Goal: Task Accomplishment & Management: Manage account settings

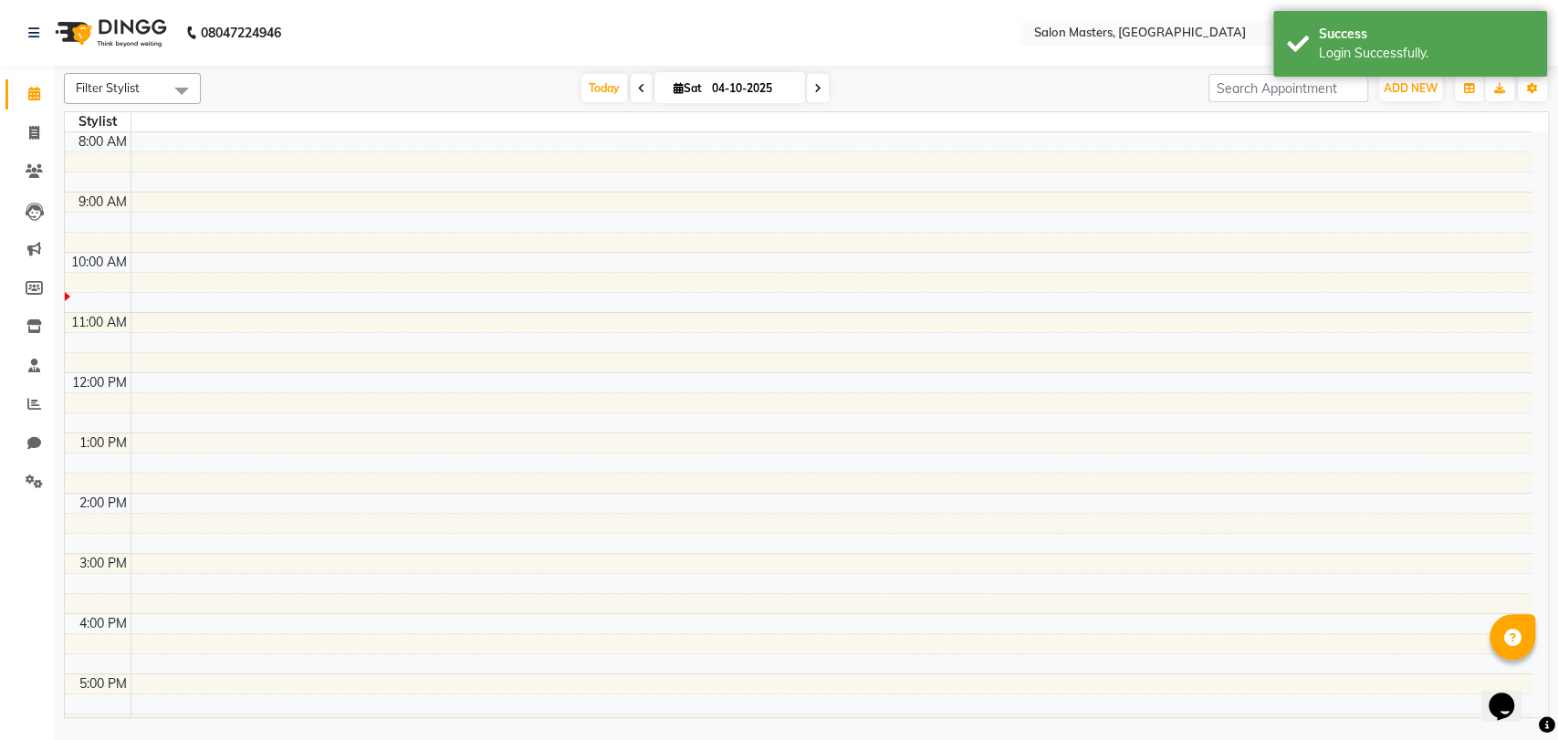
click at [1014, 79] on div "[DATE] [DATE]" at bounding box center [705, 88] width 990 height 27
click at [1378, 15] on div "Success Login Successfully." at bounding box center [1411, 44] width 274 height 66
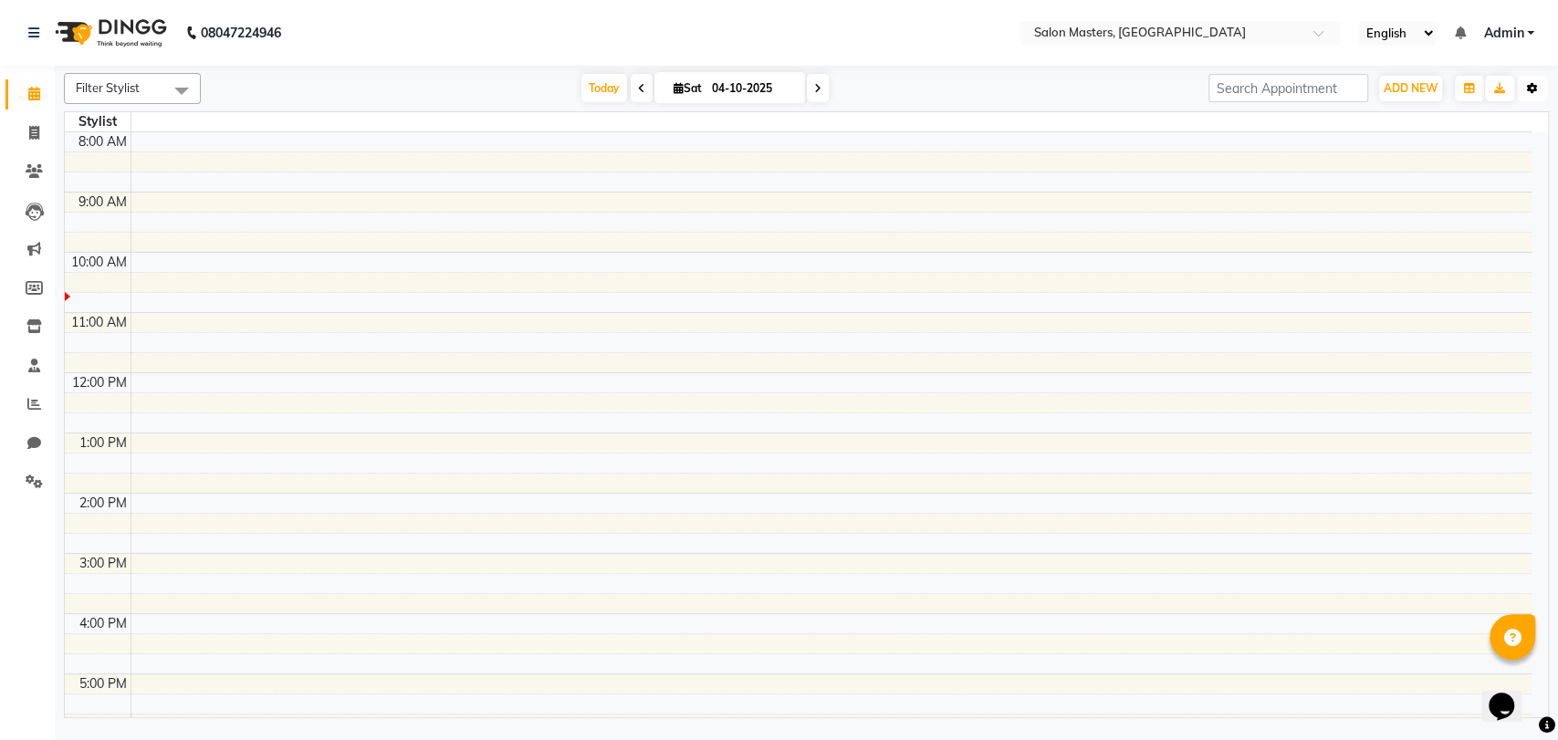
click at [1527, 91] on icon "button" at bounding box center [1532, 88] width 11 height 11
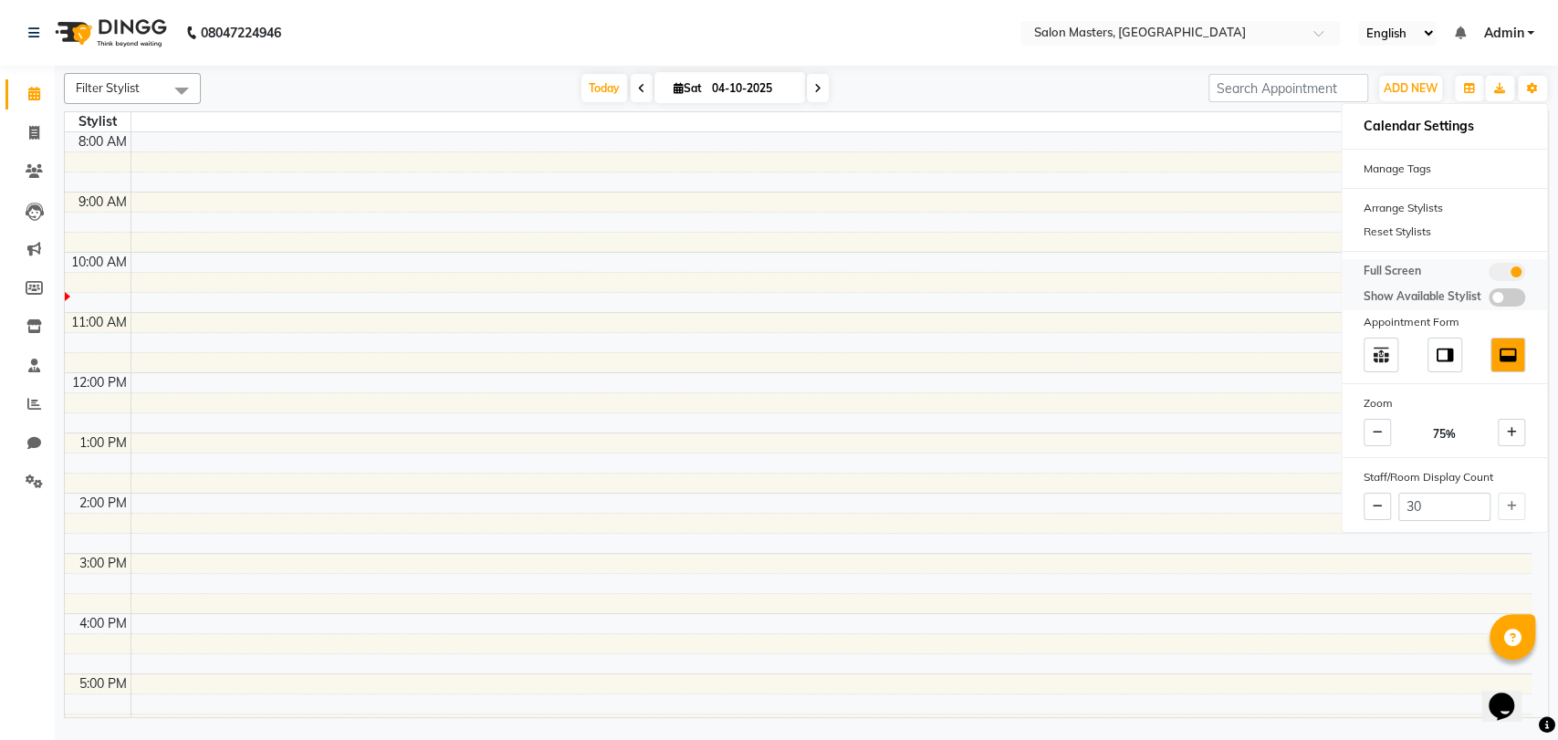
click at [1506, 263] on span at bounding box center [1507, 272] width 37 height 18
click at [1489, 275] on input "checkbox" at bounding box center [1489, 275] width 0 height 0
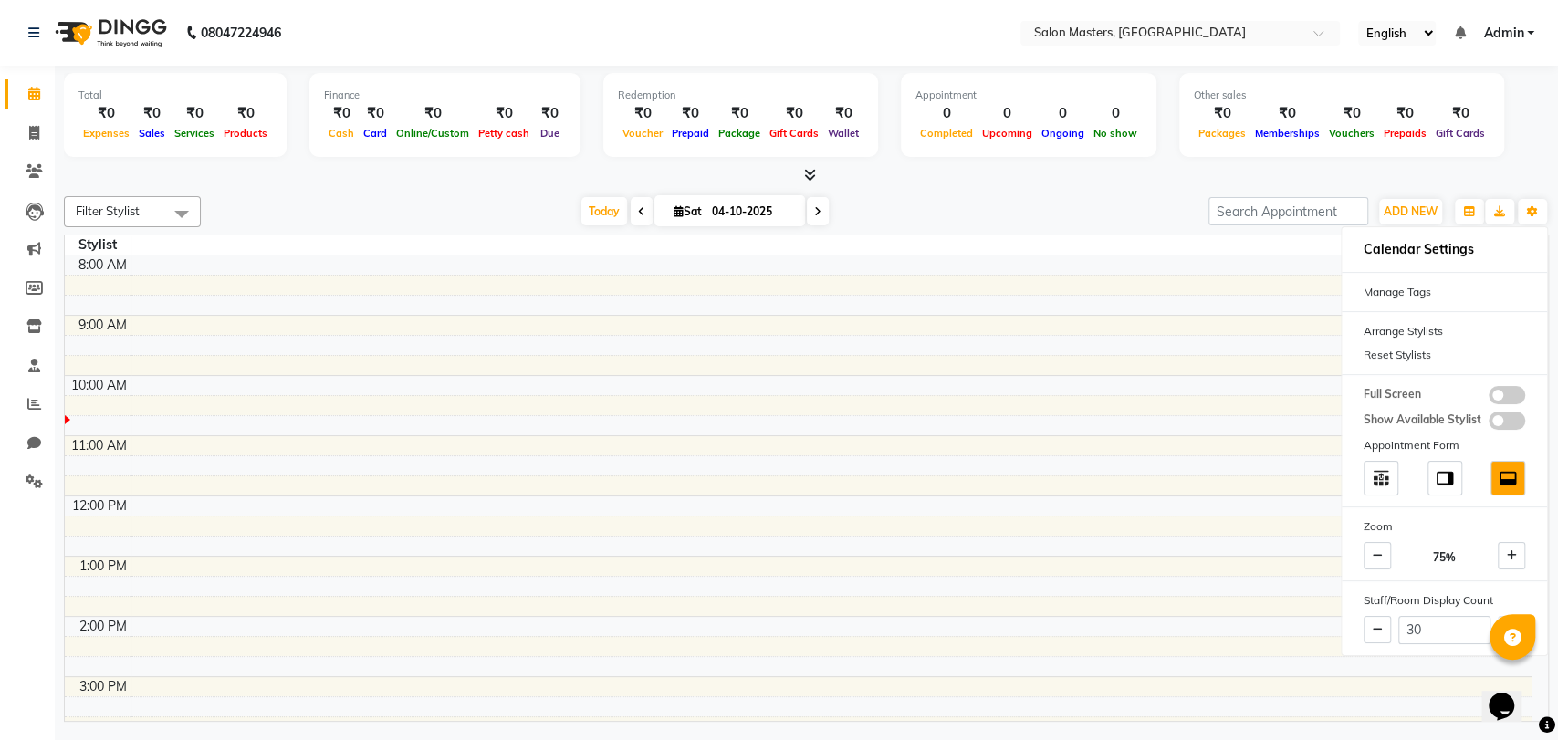
click at [1119, 184] on div "Total ₹0 Expenses ₹0 Sales ₹0 Services ₹0 Products Finance ₹0 Cash ₹0 Card ₹0 O…" at bounding box center [807, 396] width 1504 height 661
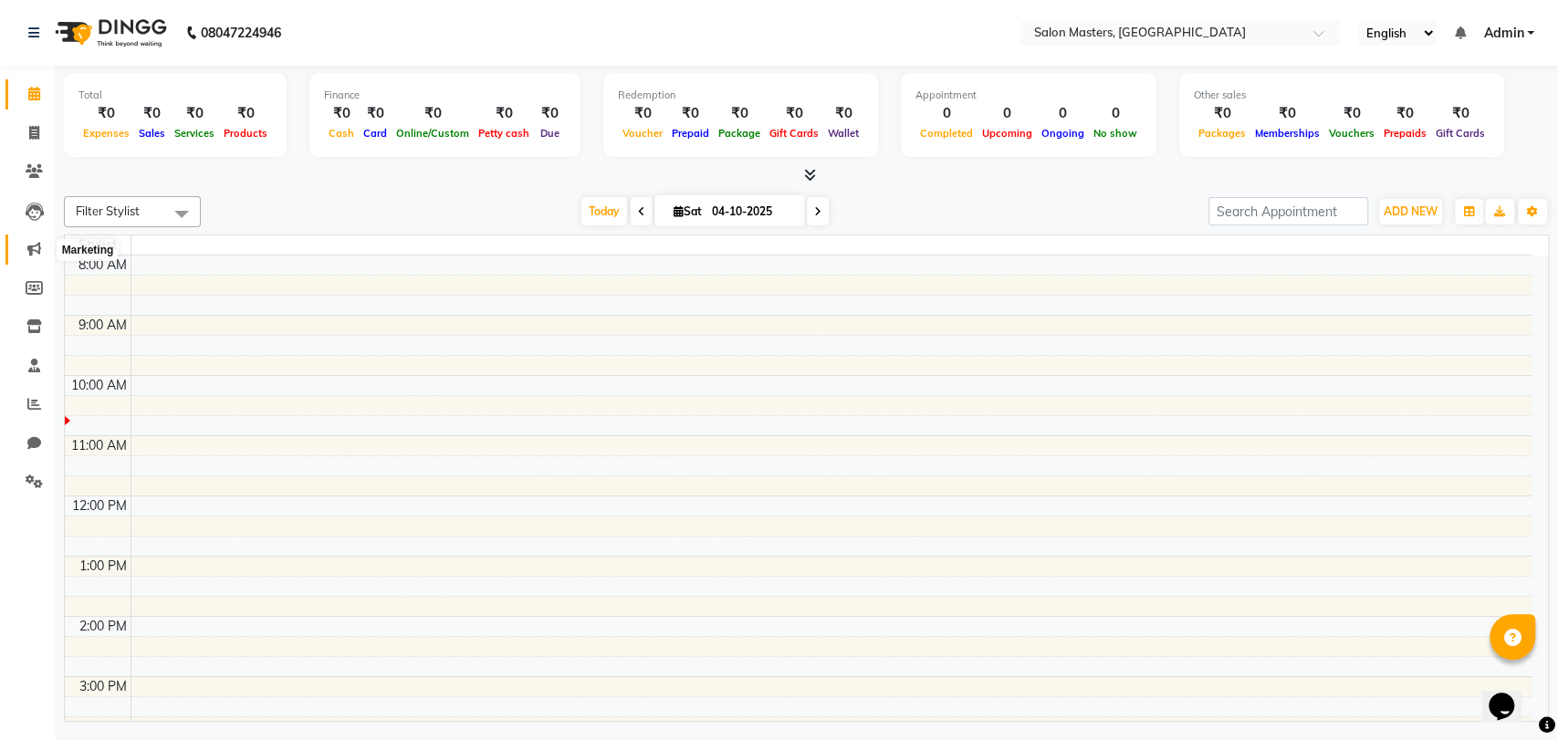
click at [33, 255] on icon at bounding box center [34, 249] width 14 height 14
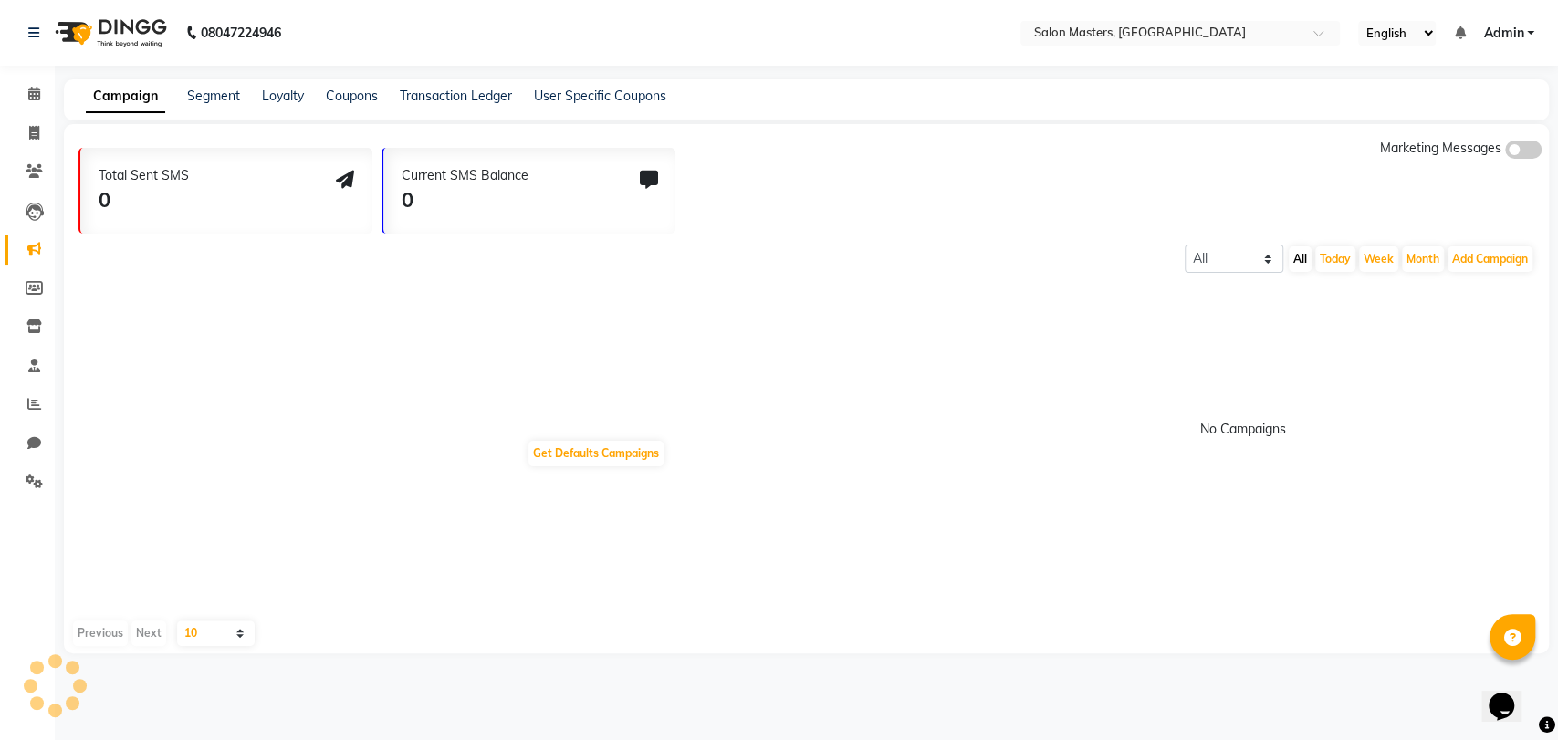
click at [1526, 153] on span at bounding box center [1523, 150] width 37 height 18
click at [1505, 152] on input "checkbox" at bounding box center [1505, 152] width 0 height 0
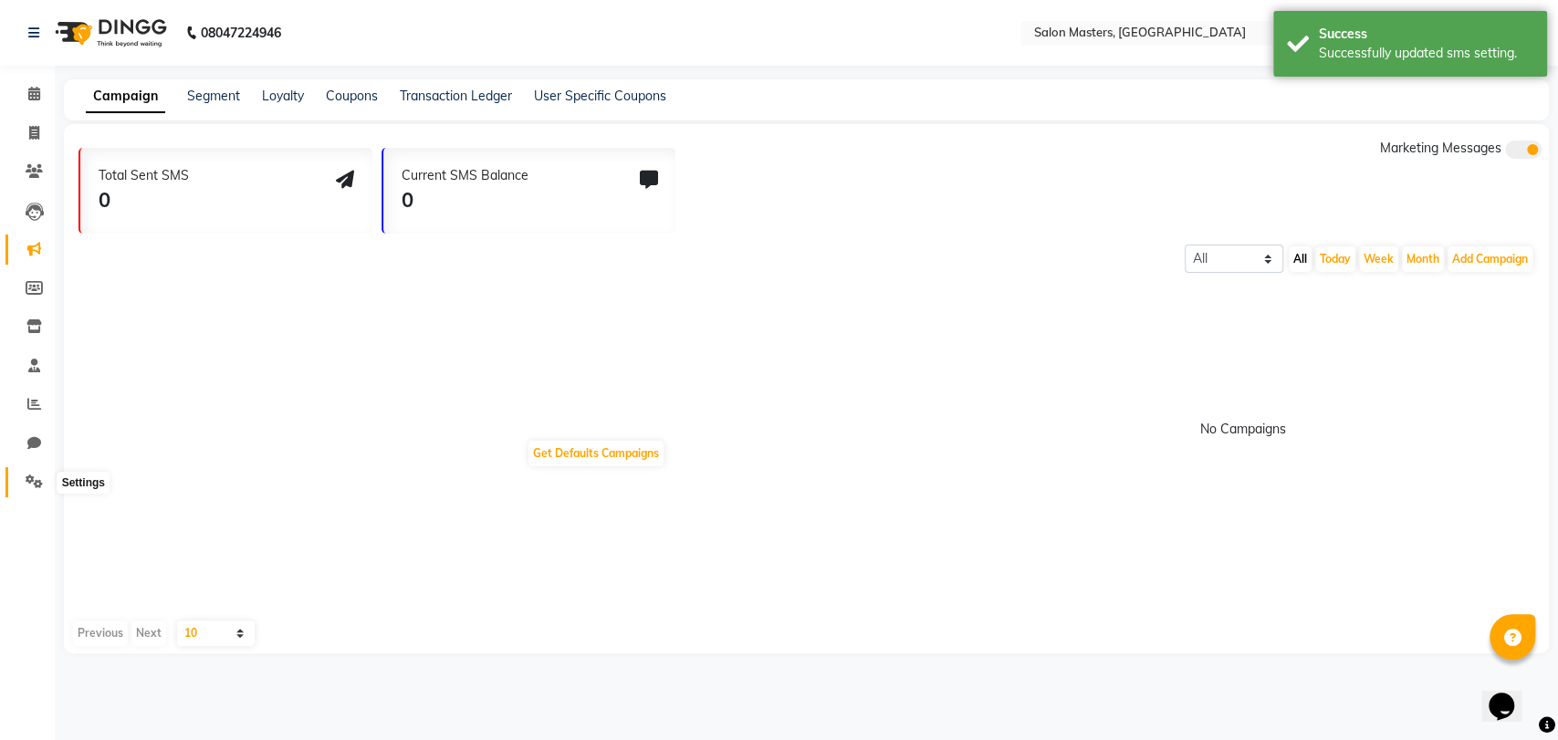
click at [37, 481] on icon at bounding box center [34, 482] width 17 height 14
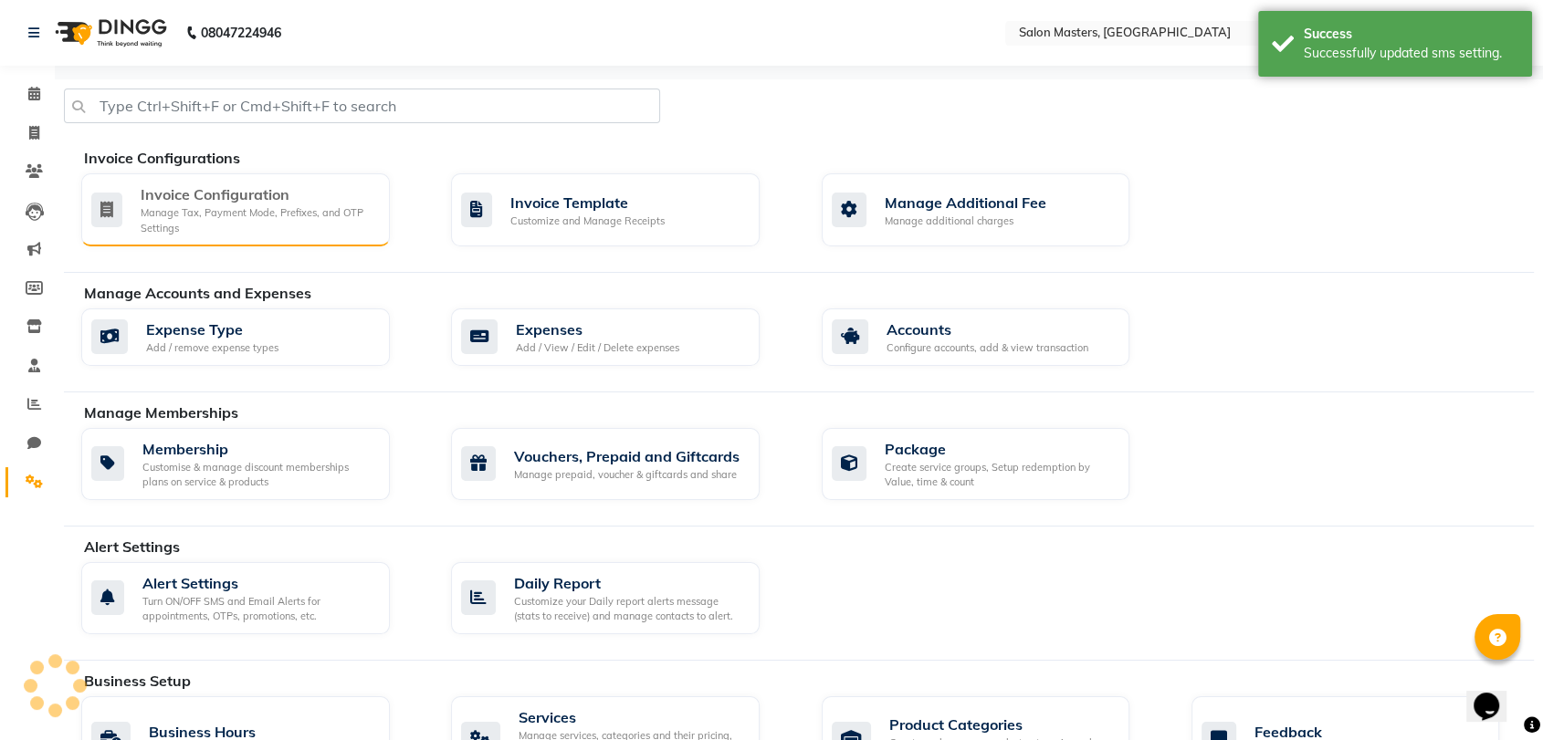
click at [234, 236] on div "Invoice Configuration Manage Tax, Payment Mode, Prefixes, and OTP Settings" at bounding box center [235, 209] width 309 height 73
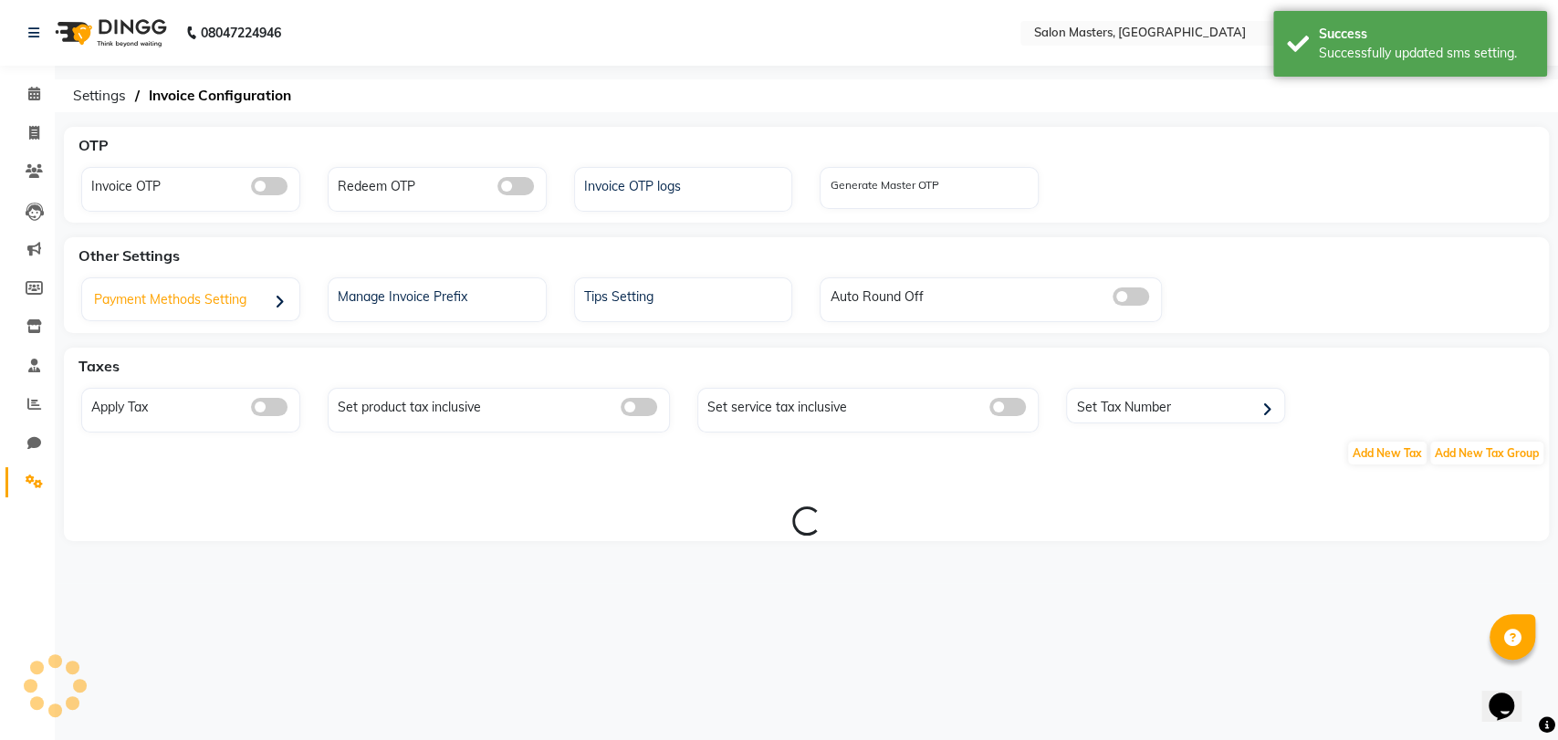
click at [236, 288] on div "Payment Methods Setting" at bounding box center [193, 301] width 213 height 37
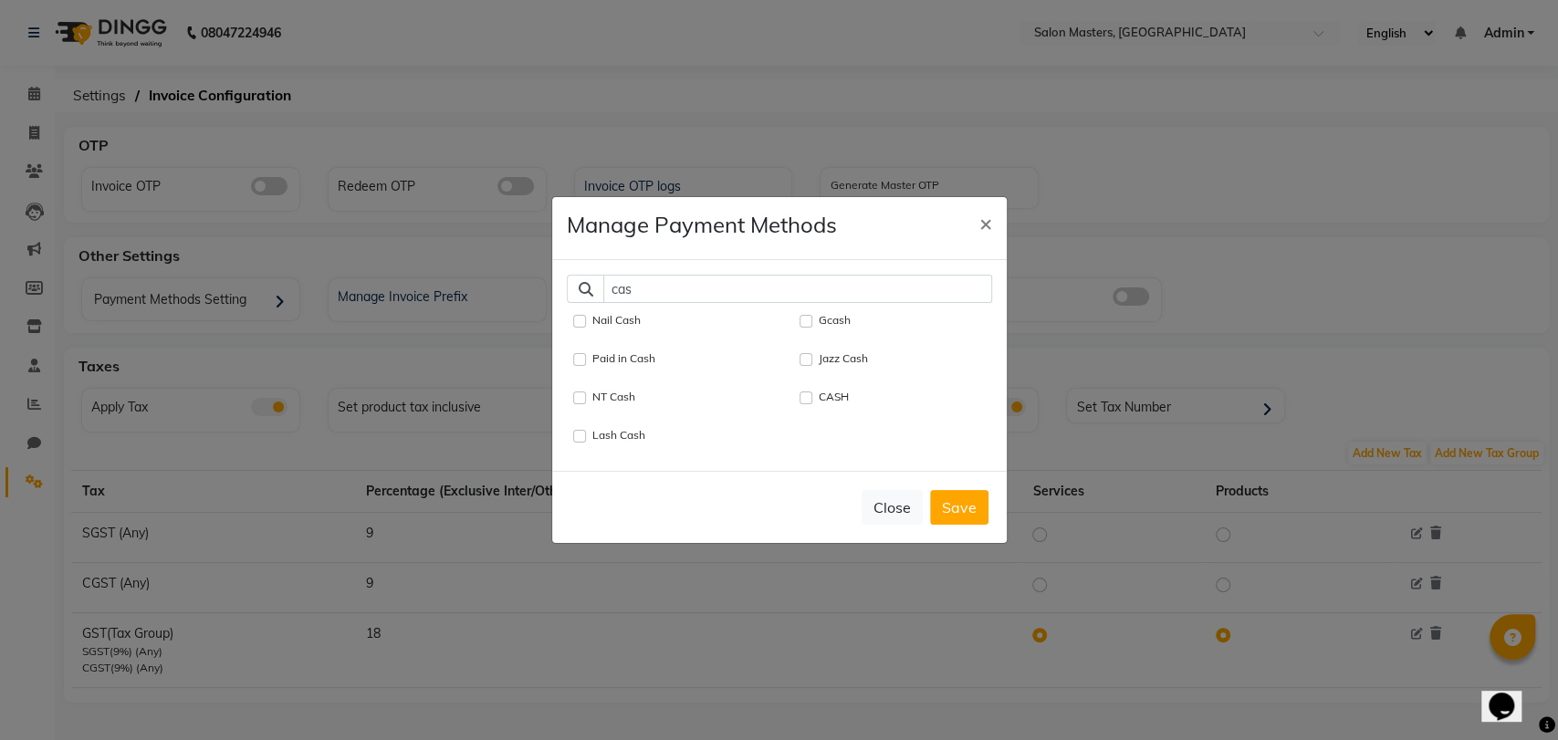
type input "cas"
click at [808, 392] on input "CASH" at bounding box center [806, 398] width 13 height 13
checkbox input "true"
click at [795, 276] on input "cas" at bounding box center [797, 289] width 389 height 28
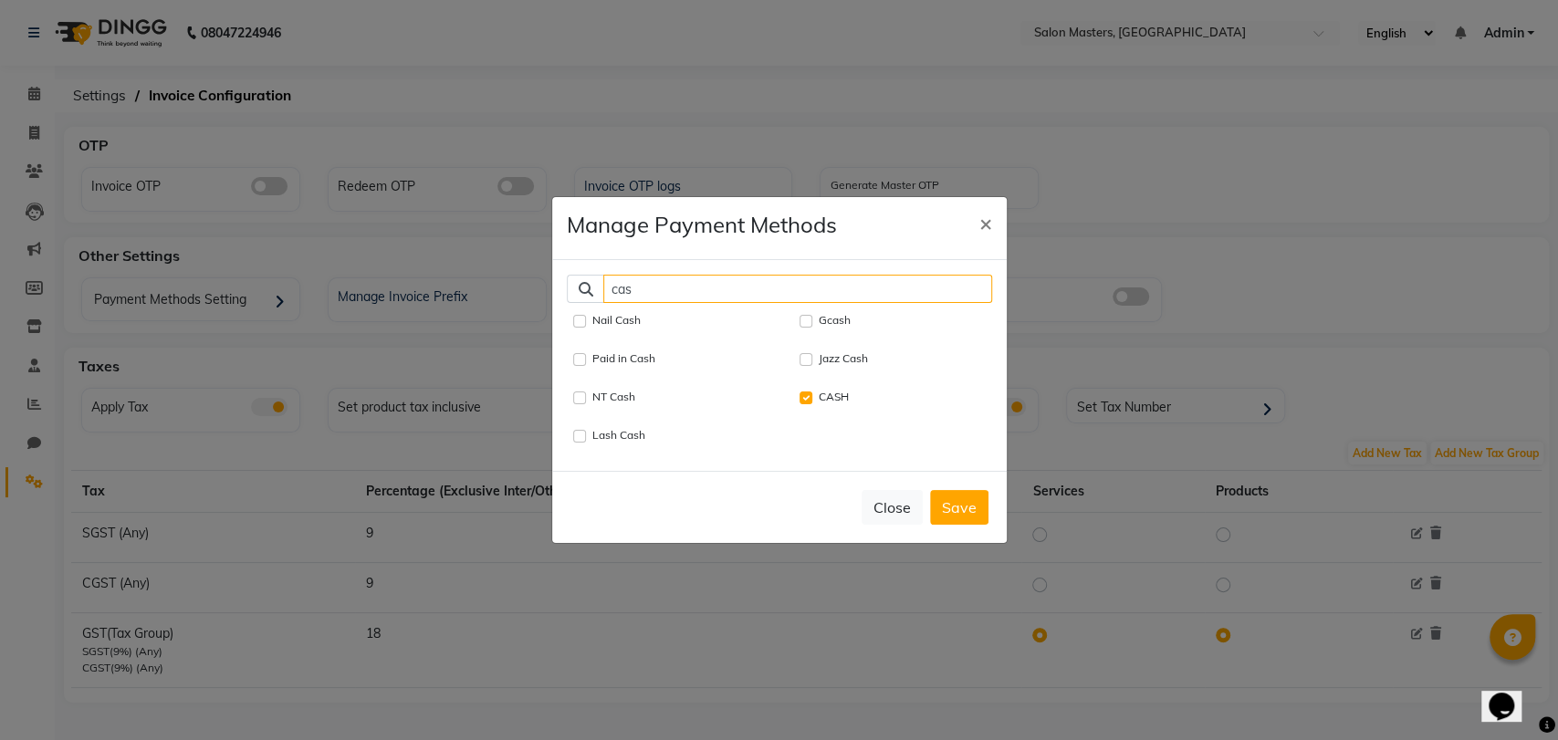
click at [795, 276] on input "cas" at bounding box center [797, 289] width 389 height 28
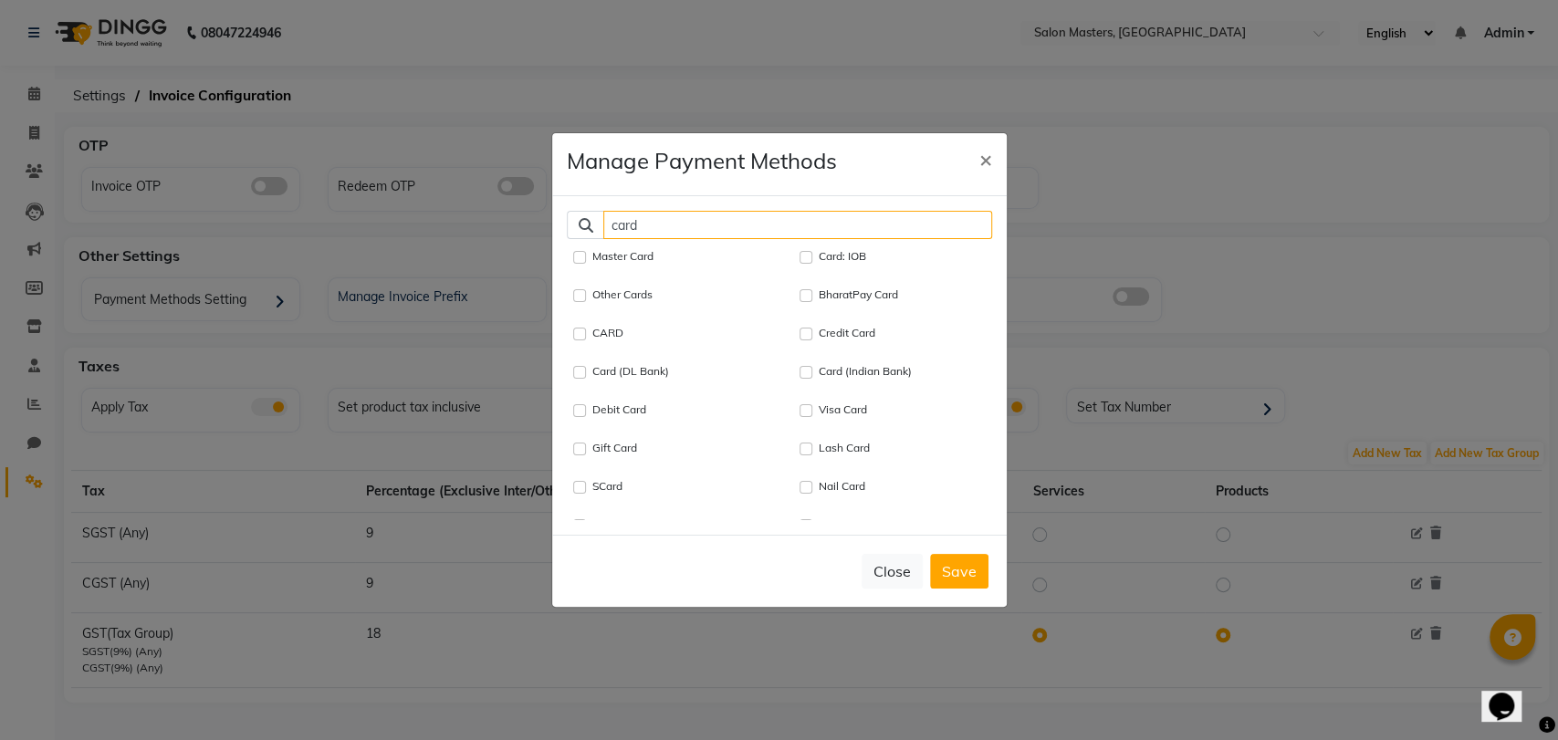
type input "card"
click at [579, 330] on input "CARD" at bounding box center [579, 334] width 13 height 13
checkbox input "true"
click at [667, 225] on input "card" at bounding box center [797, 225] width 389 height 28
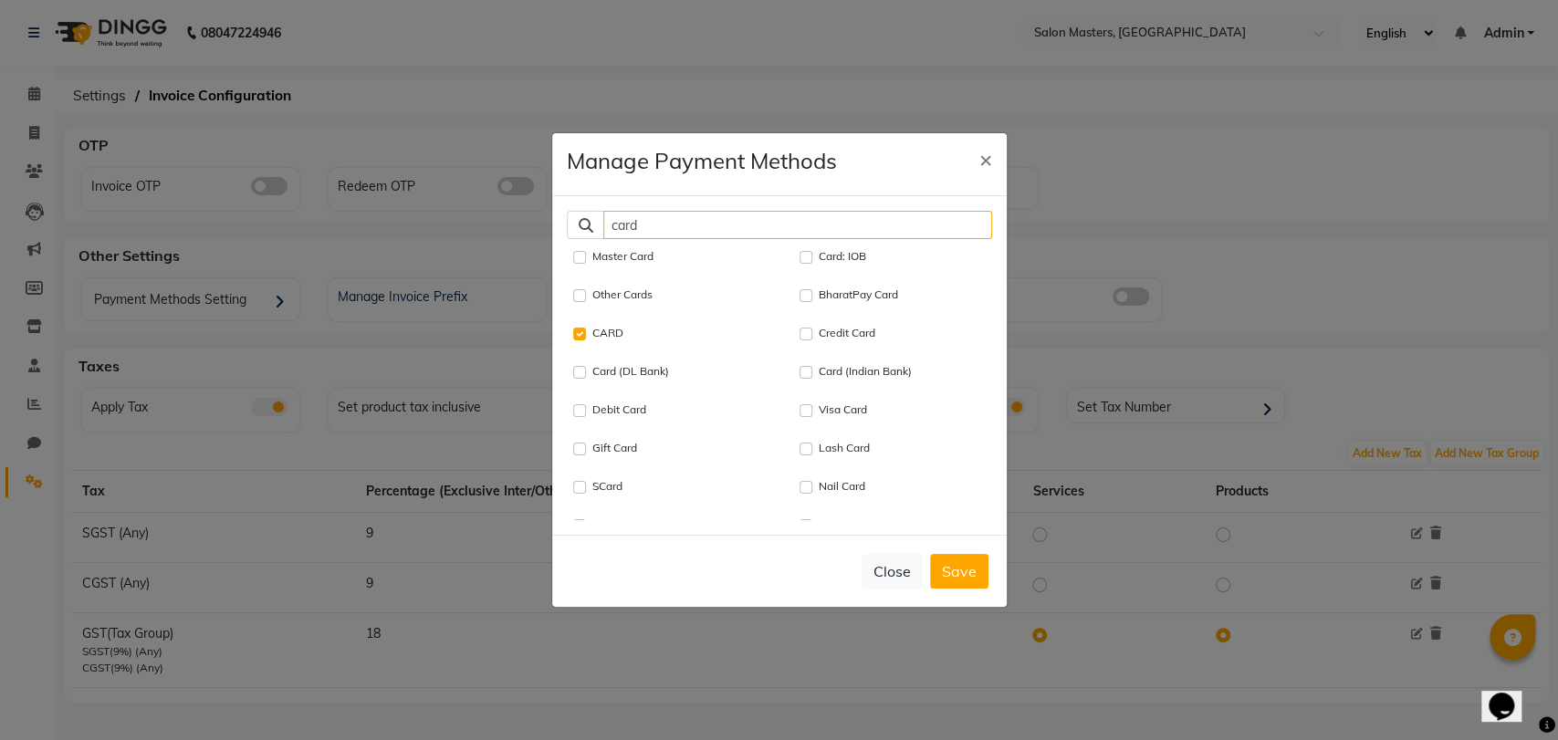
click at [667, 225] on input "card" at bounding box center [797, 225] width 389 height 28
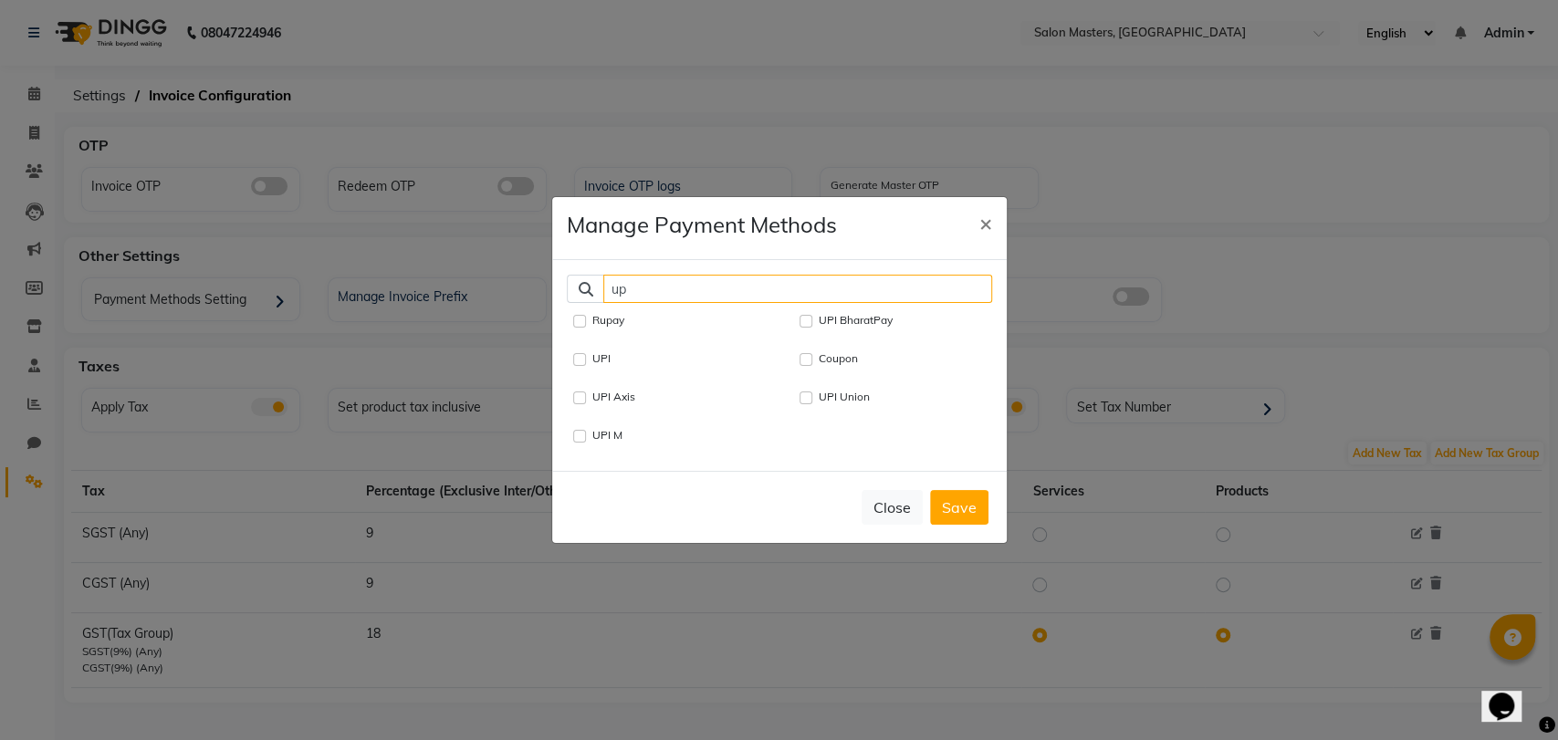
type input "up"
click at [575, 353] on input "UPI" at bounding box center [579, 359] width 13 height 13
checkbox input "true"
click at [682, 278] on input "up" at bounding box center [797, 289] width 389 height 28
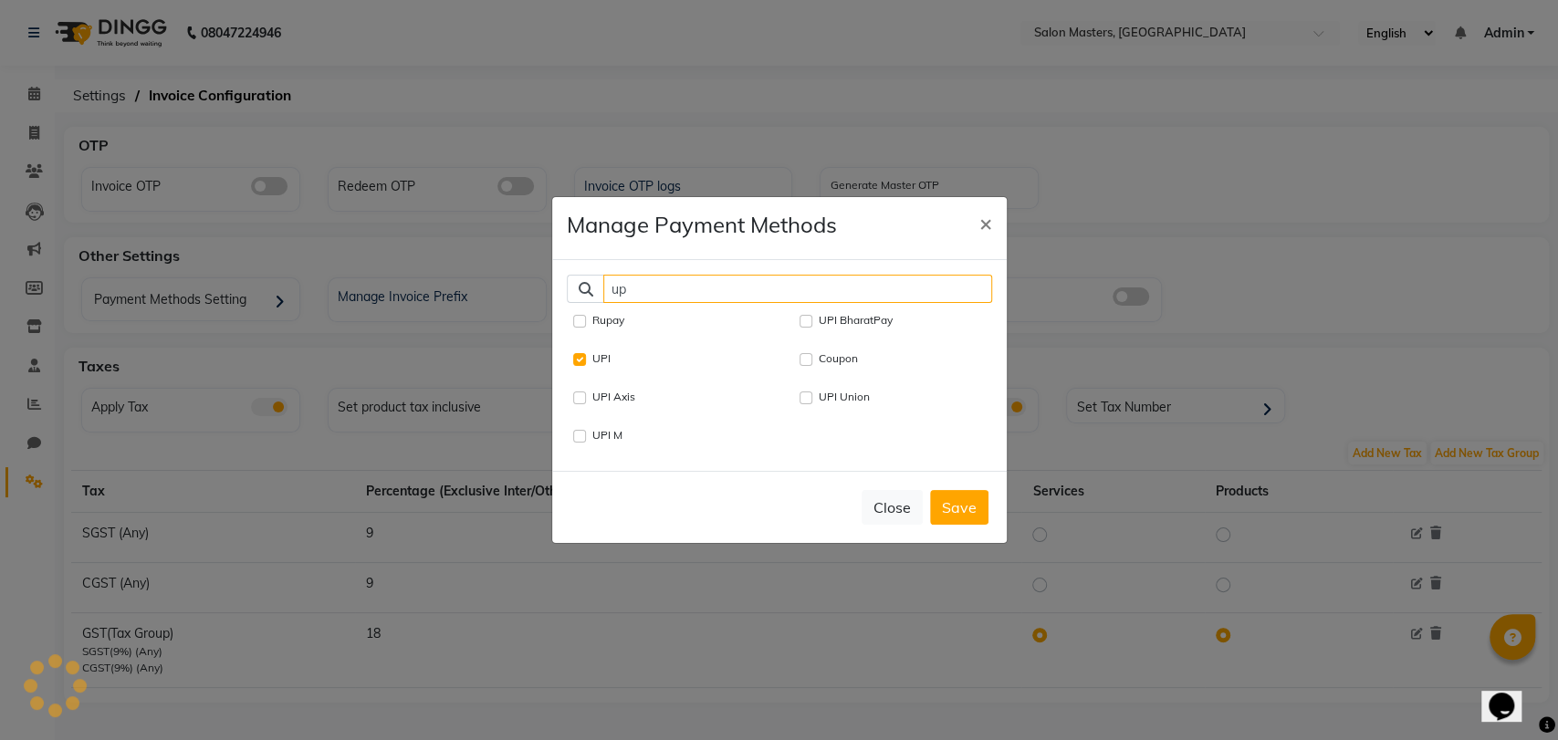
click at [682, 278] on input "up" at bounding box center [797, 289] width 389 height 28
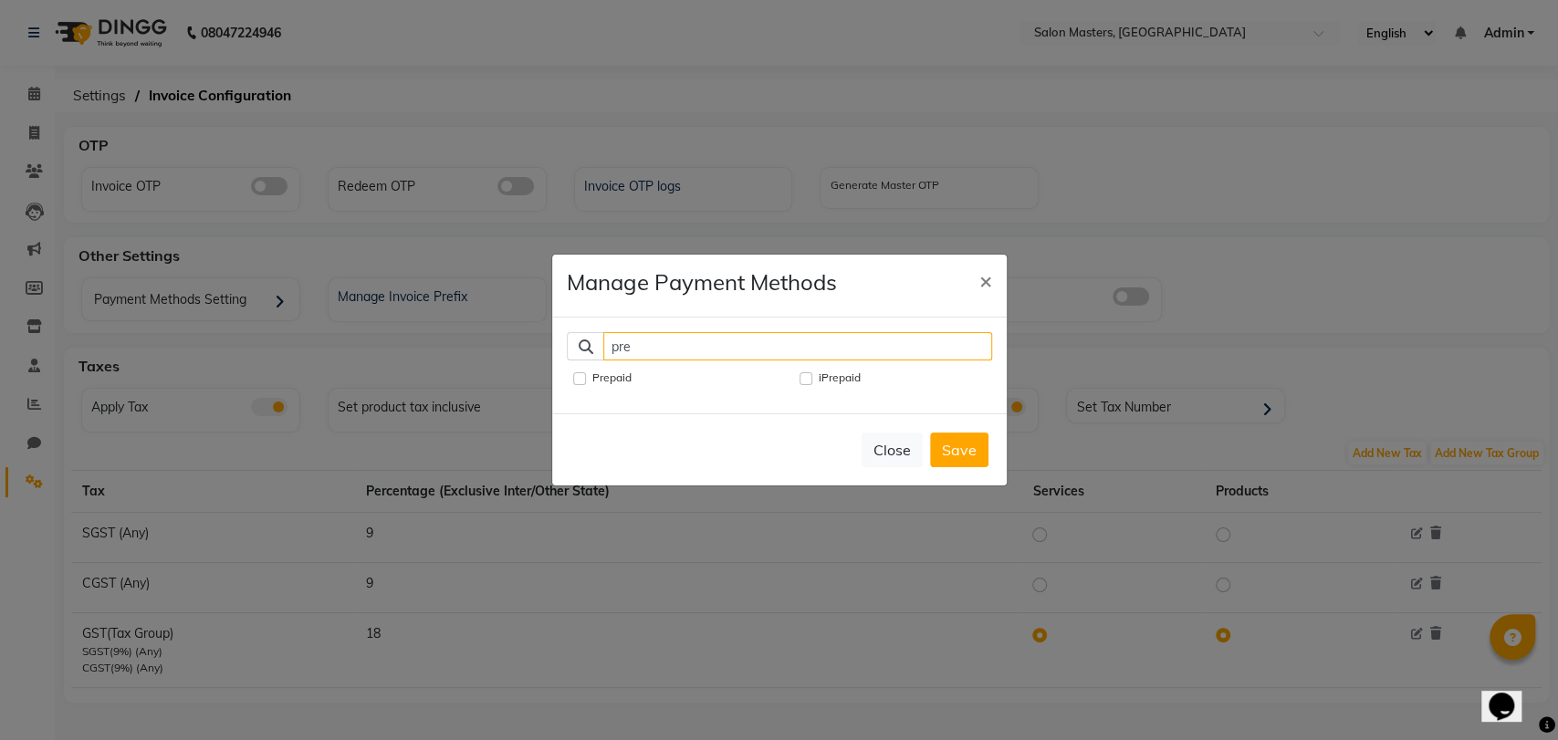
type input "pre"
click at [579, 368] on div "Prepaid" at bounding box center [670, 379] width 192 height 22
click at [575, 372] on input "Prepaid" at bounding box center [579, 378] width 13 height 13
checkbox input "true"
click at [656, 341] on input "pre" at bounding box center [797, 346] width 389 height 28
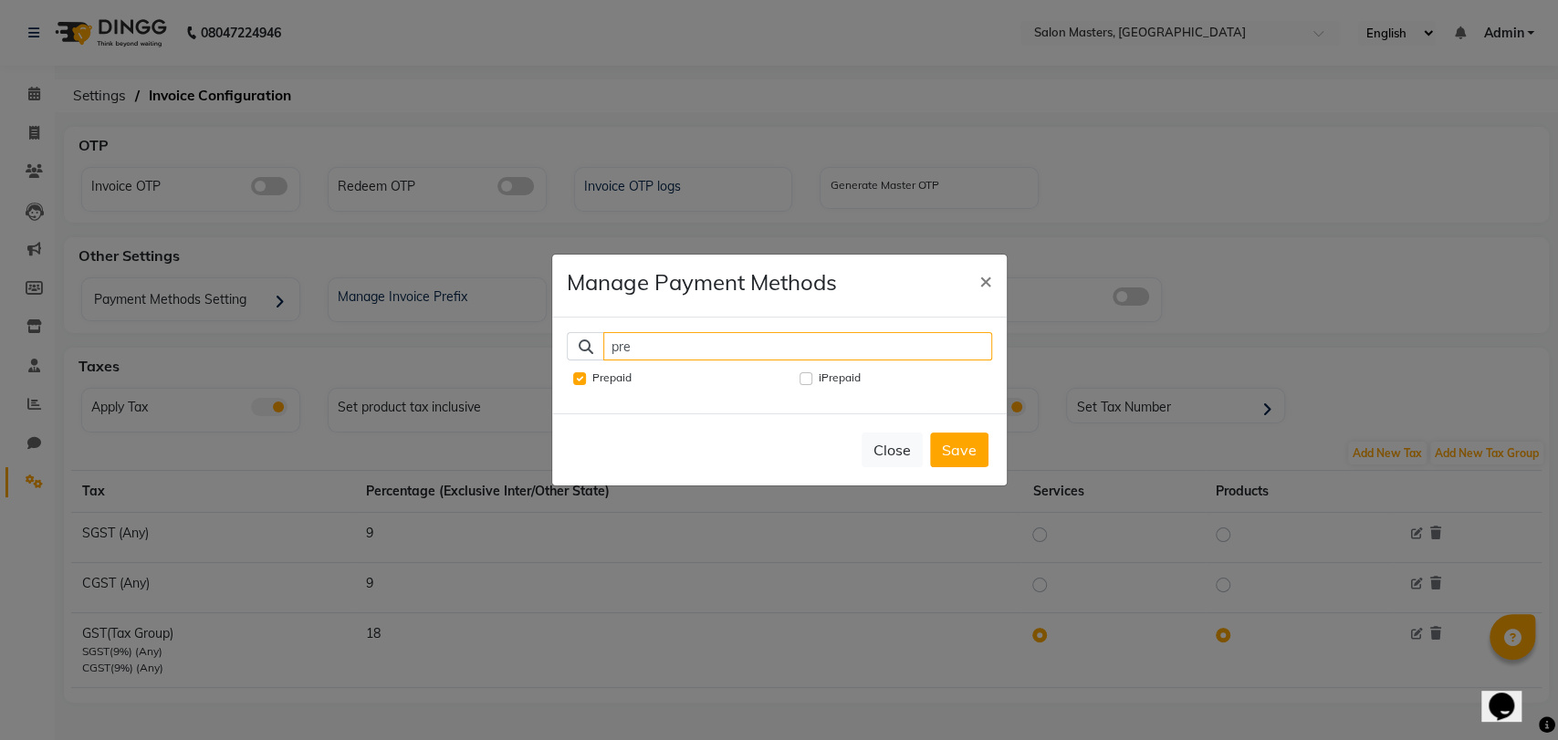
click at [656, 341] on input "pre" at bounding box center [797, 346] width 389 height 28
type input "pac"
click at [803, 372] on input "Package" at bounding box center [806, 378] width 13 height 13
checkbox input "true"
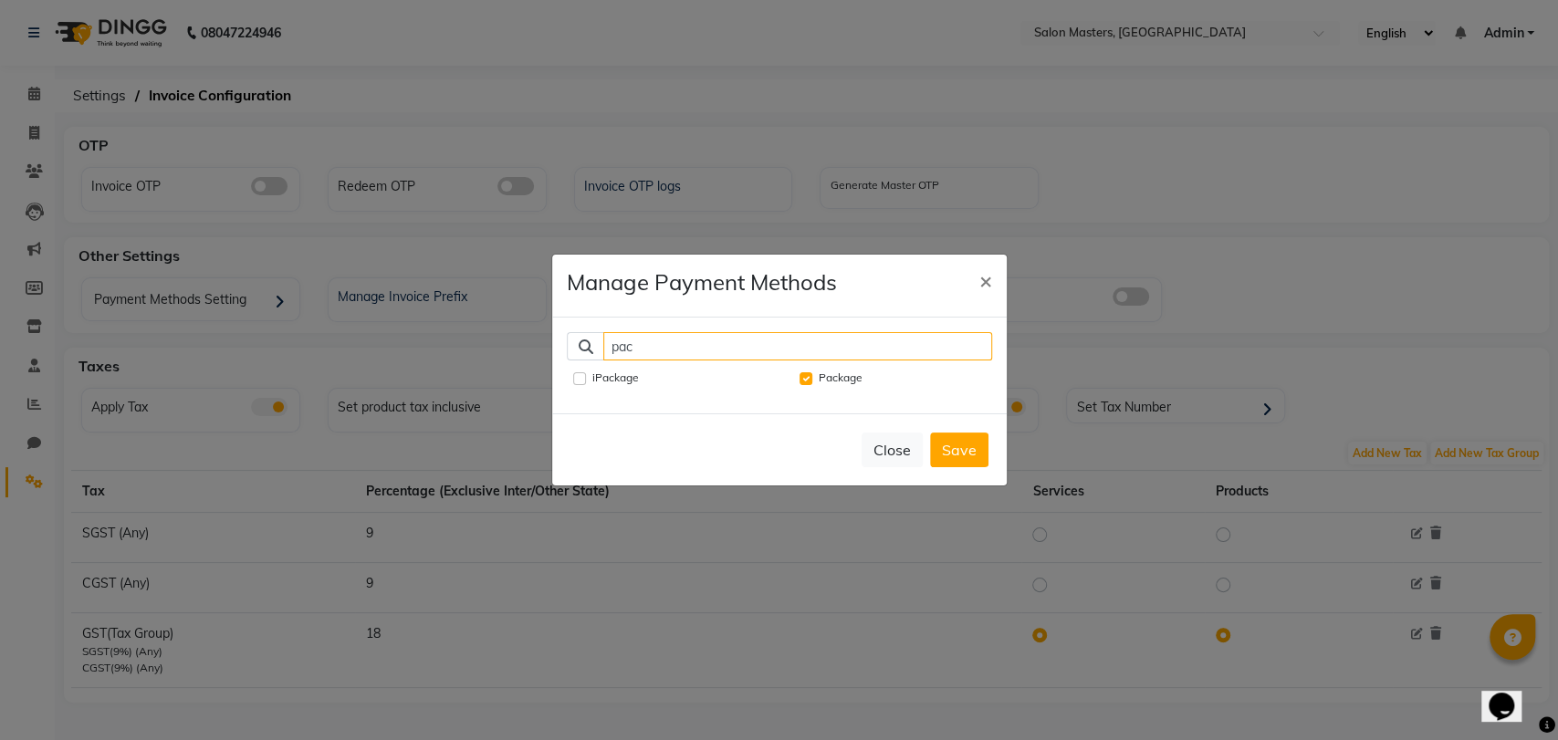
click at [784, 338] on input "pac" at bounding box center [797, 346] width 389 height 28
type input "wal"
click at [577, 368] on div "Wallet" at bounding box center [670, 379] width 192 height 22
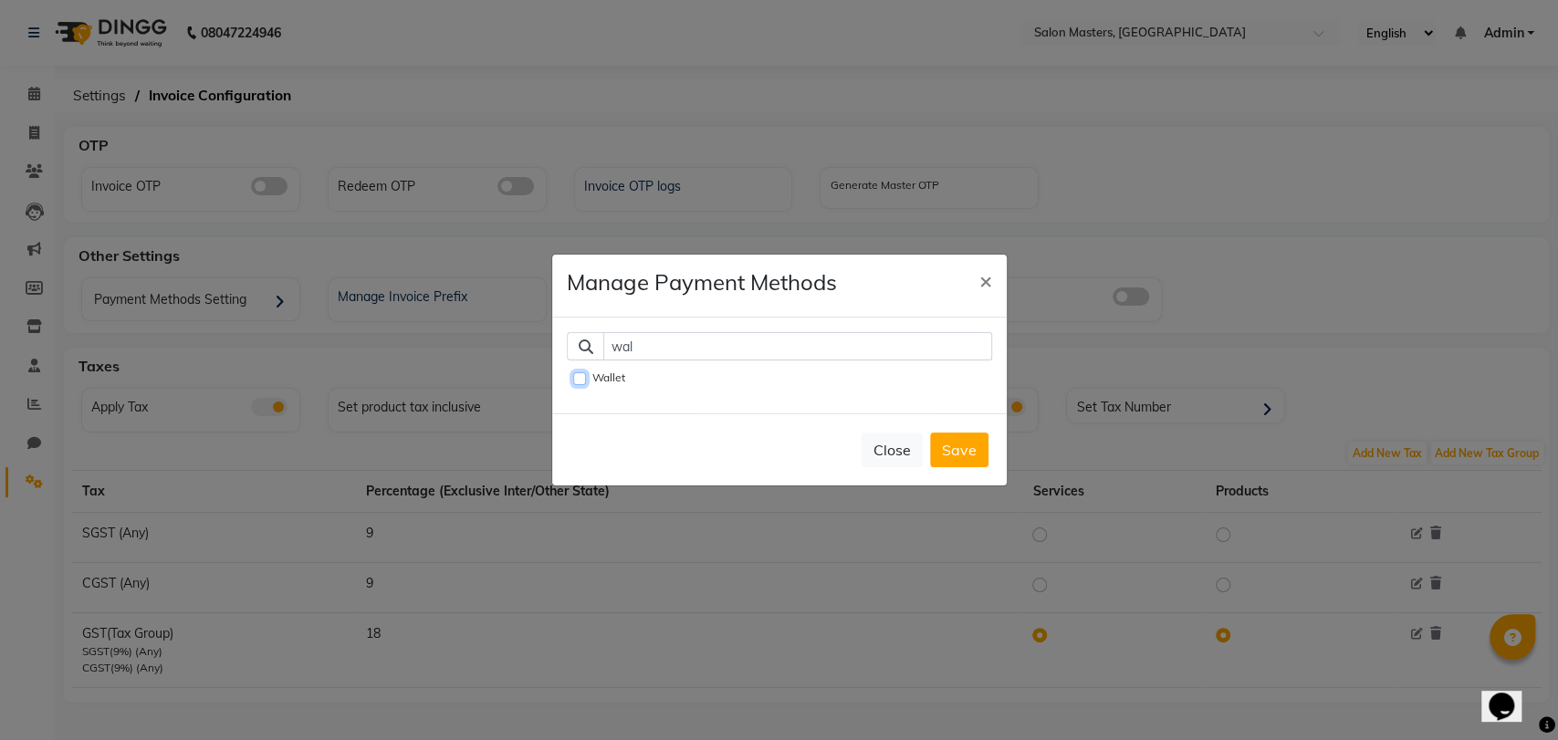
click at [577, 372] on input "Wallet" at bounding box center [579, 378] width 13 height 13
checkbox input "true"
click at [659, 345] on input "wal" at bounding box center [797, 346] width 389 height 28
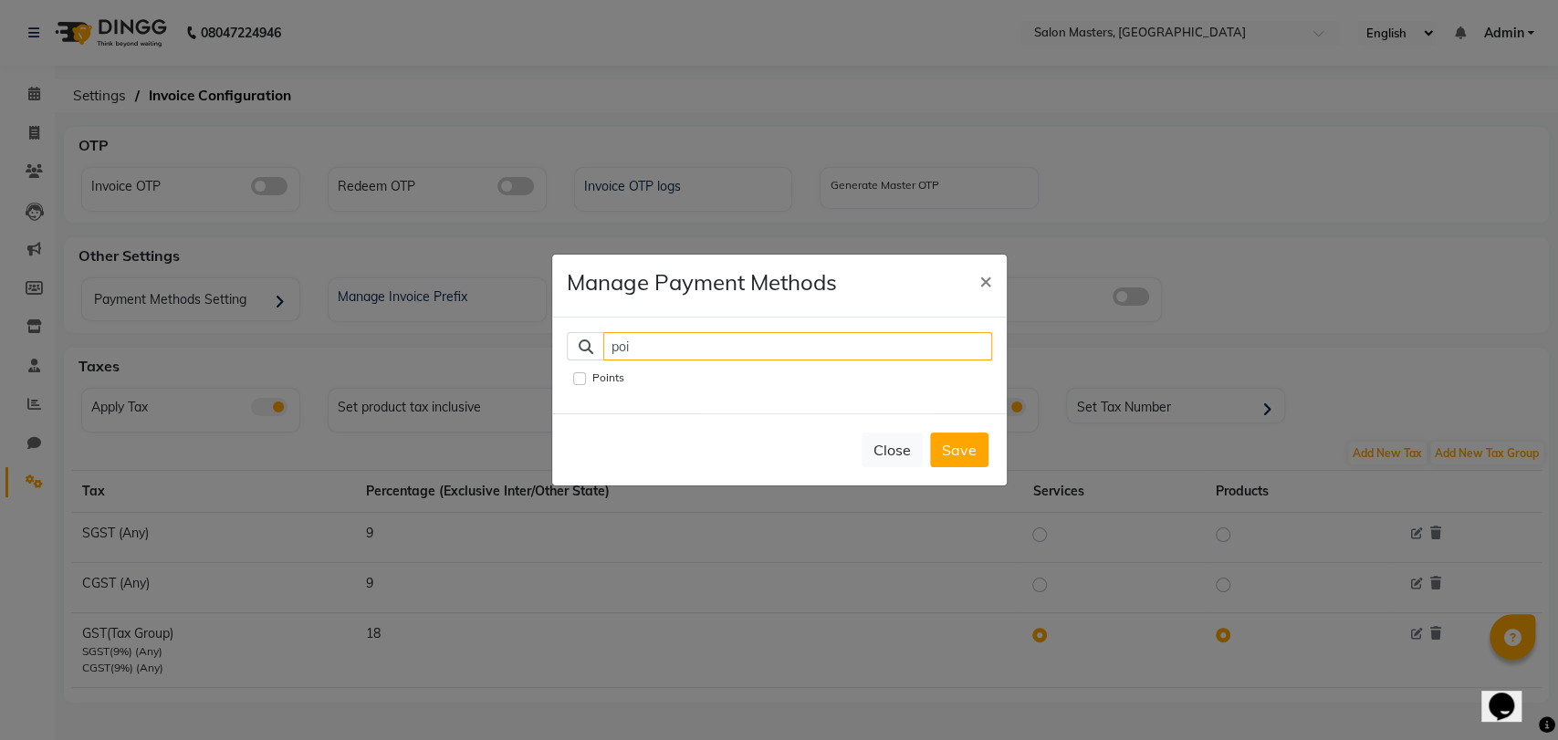
type input "poi"
click at [571, 368] on div "Points" at bounding box center [666, 383] width 226 height 31
click at [575, 372] on input "Points" at bounding box center [579, 378] width 13 height 13
checkbox input "true"
click at [945, 441] on button "Save" at bounding box center [959, 450] width 58 height 35
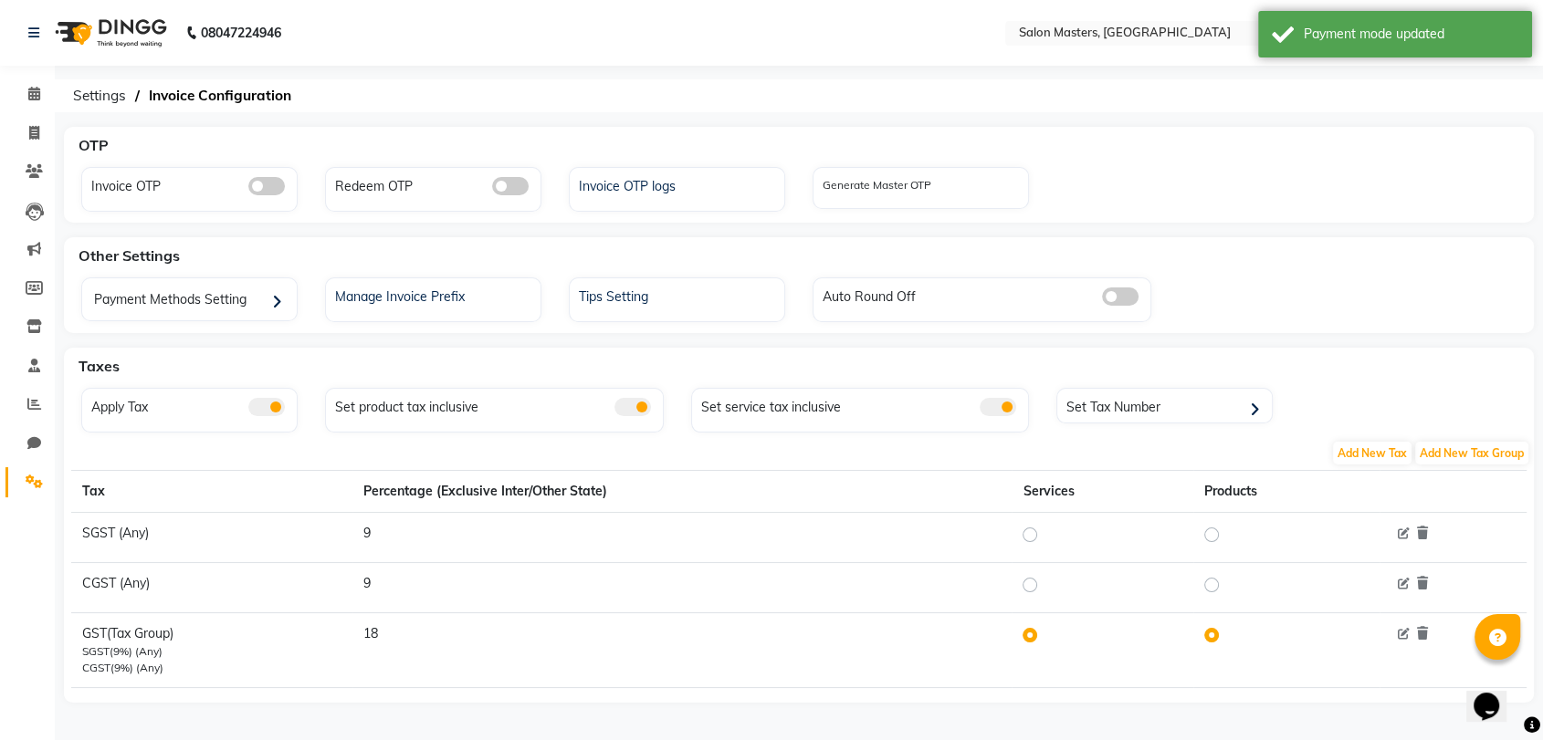
scroll to position [3, 0]
click at [1361, 443] on span "Add New Tax" at bounding box center [1372, 450] width 79 height 23
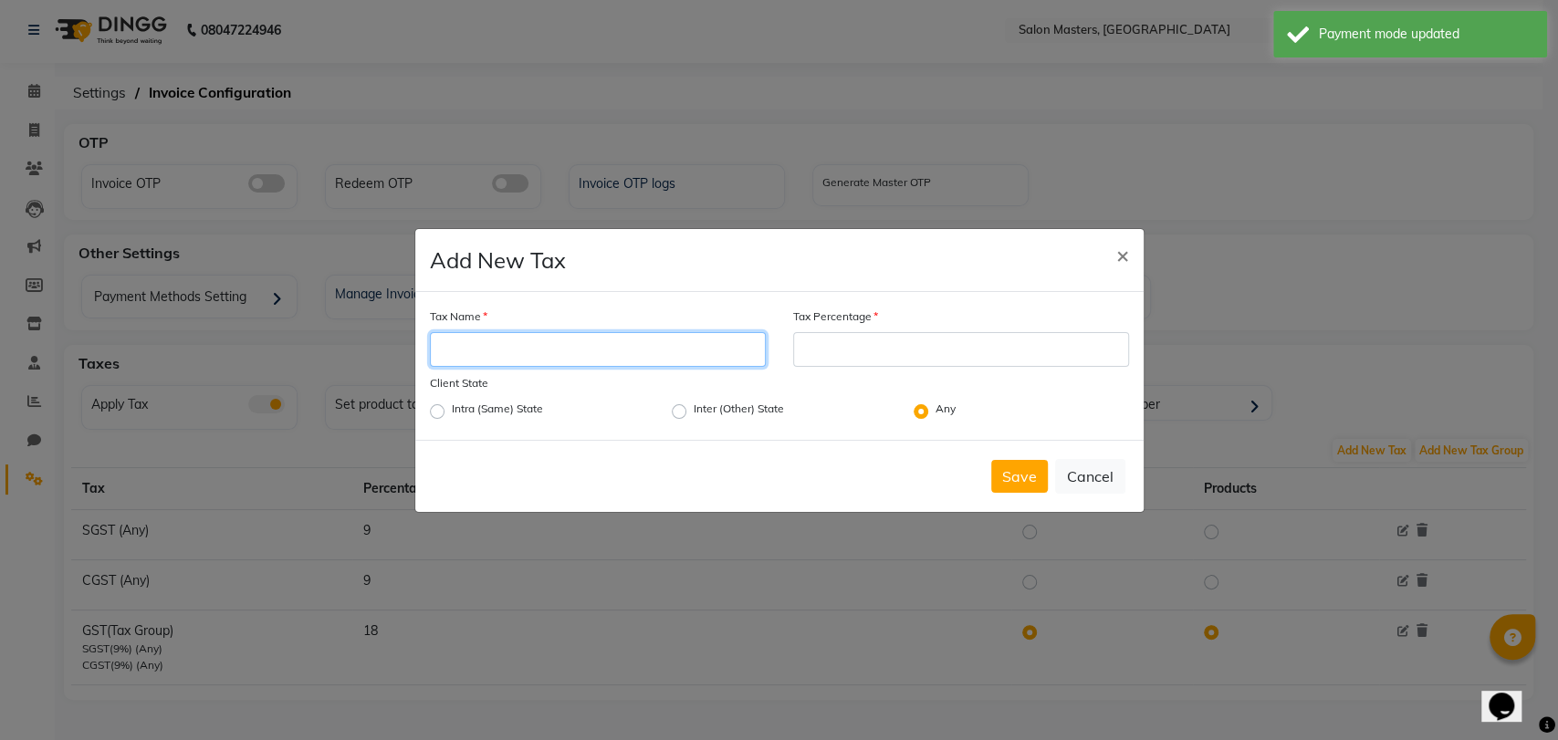
click at [736, 349] on input "Tax Name" at bounding box center [598, 349] width 336 height 35
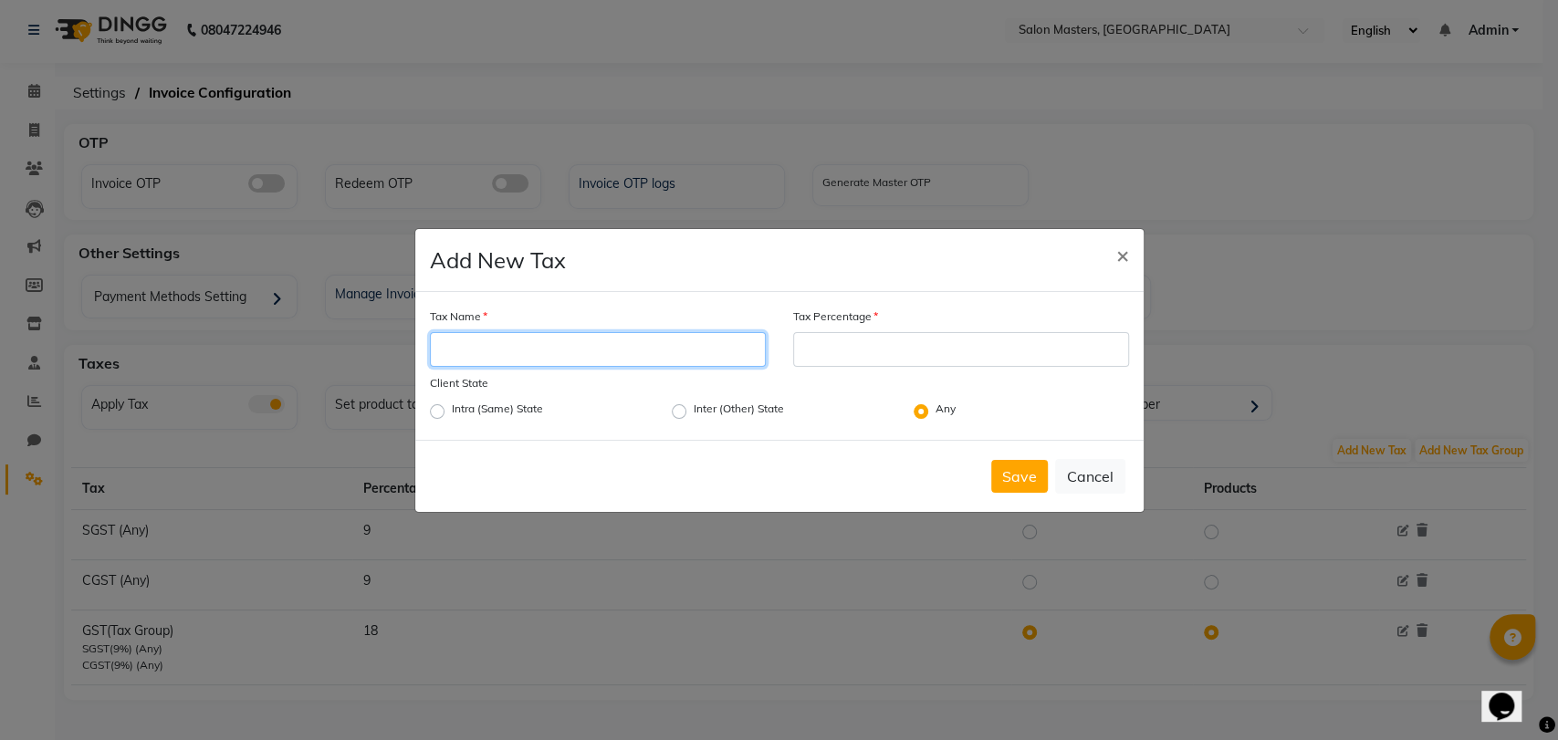
type input "new tax 2.0"
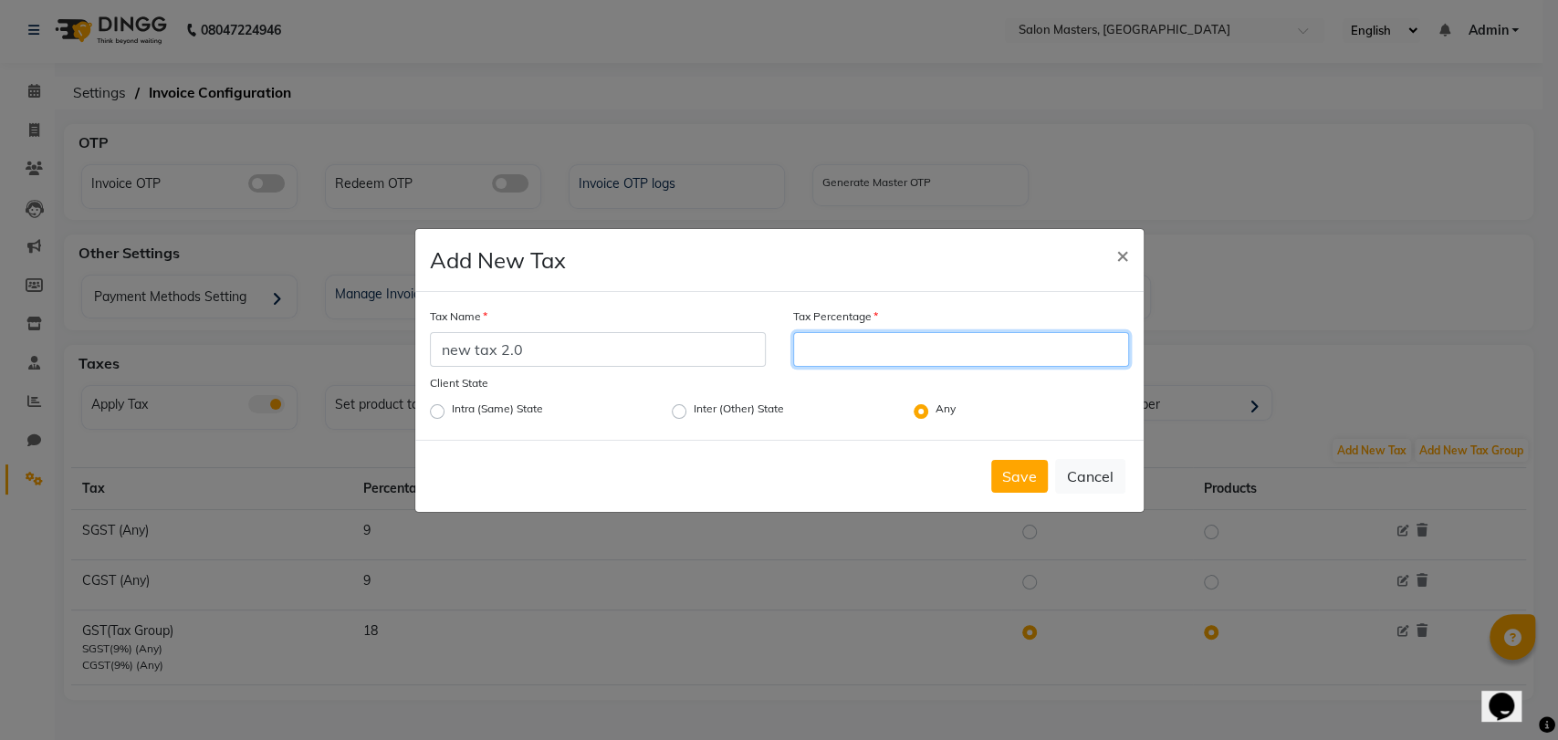
click at [876, 356] on input "Tax Percentage" at bounding box center [961, 349] width 336 height 35
type input "2.5"
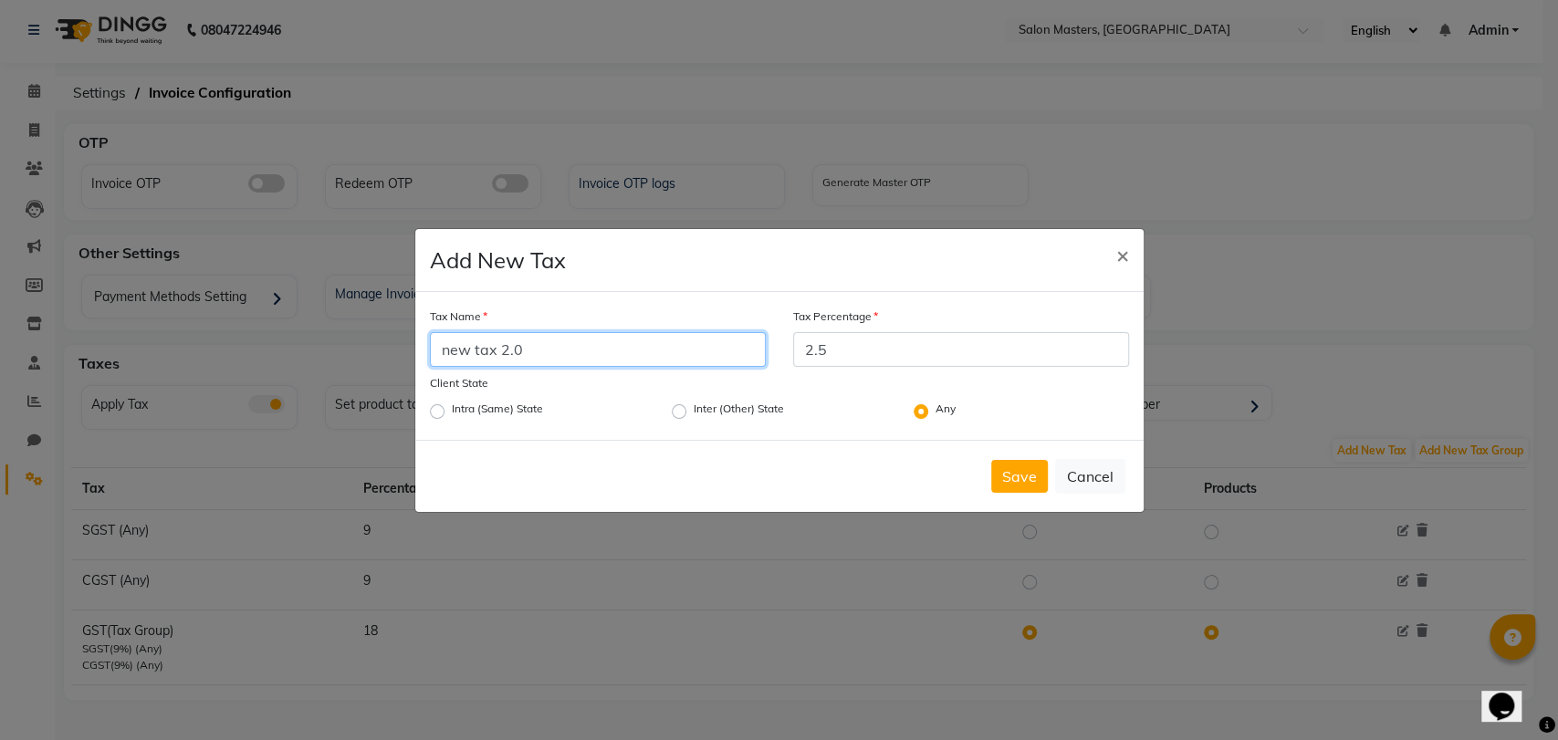
click at [641, 359] on input "new tax 2.0" at bounding box center [598, 349] width 336 height 35
type input "n"
type input "SGST"
click at [1009, 461] on button "Save" at bounding box center [1019, 476] width 57 height 33
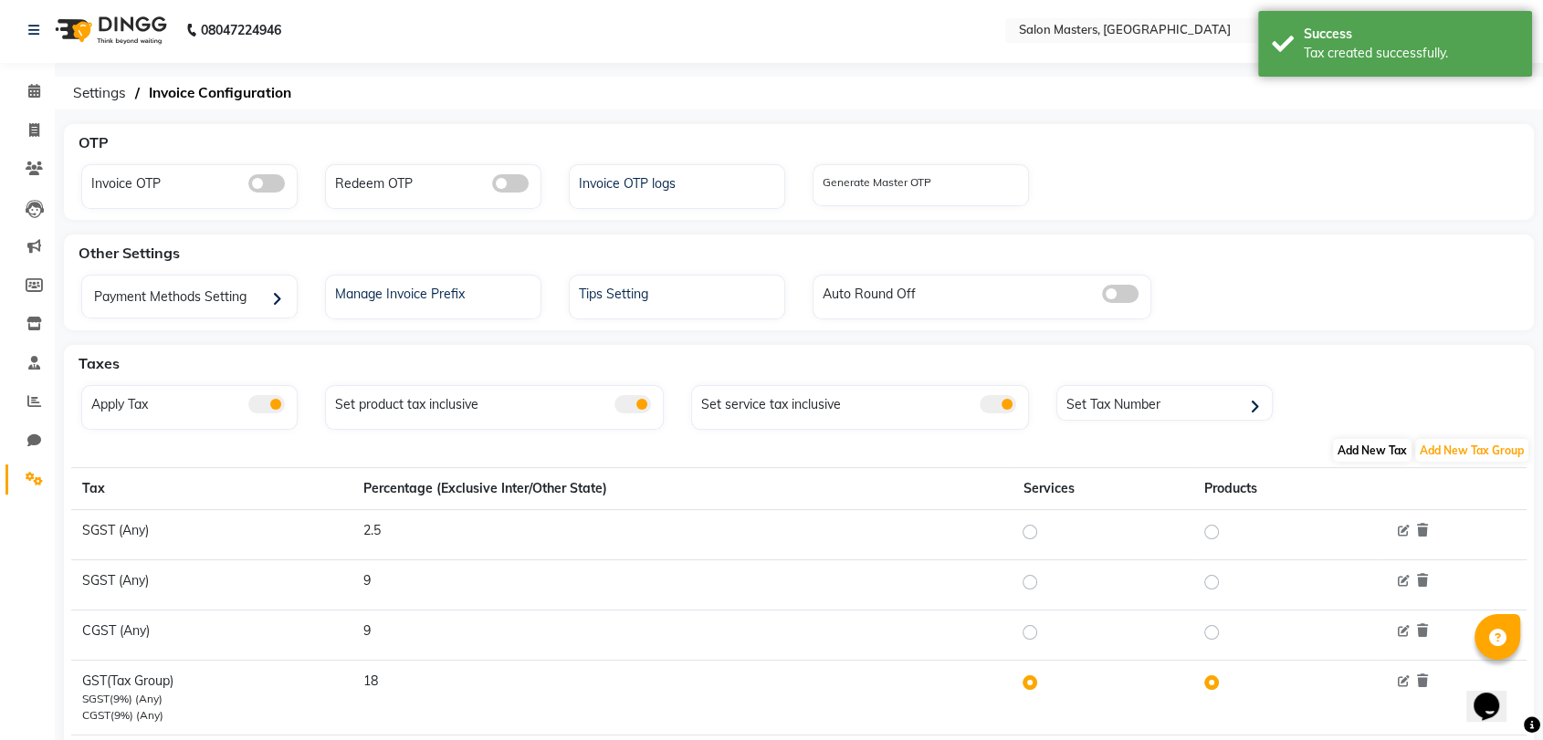
click at [1337, 446] on span "Add New Tax" at bounding box center [1372, 450] width 79 height 23
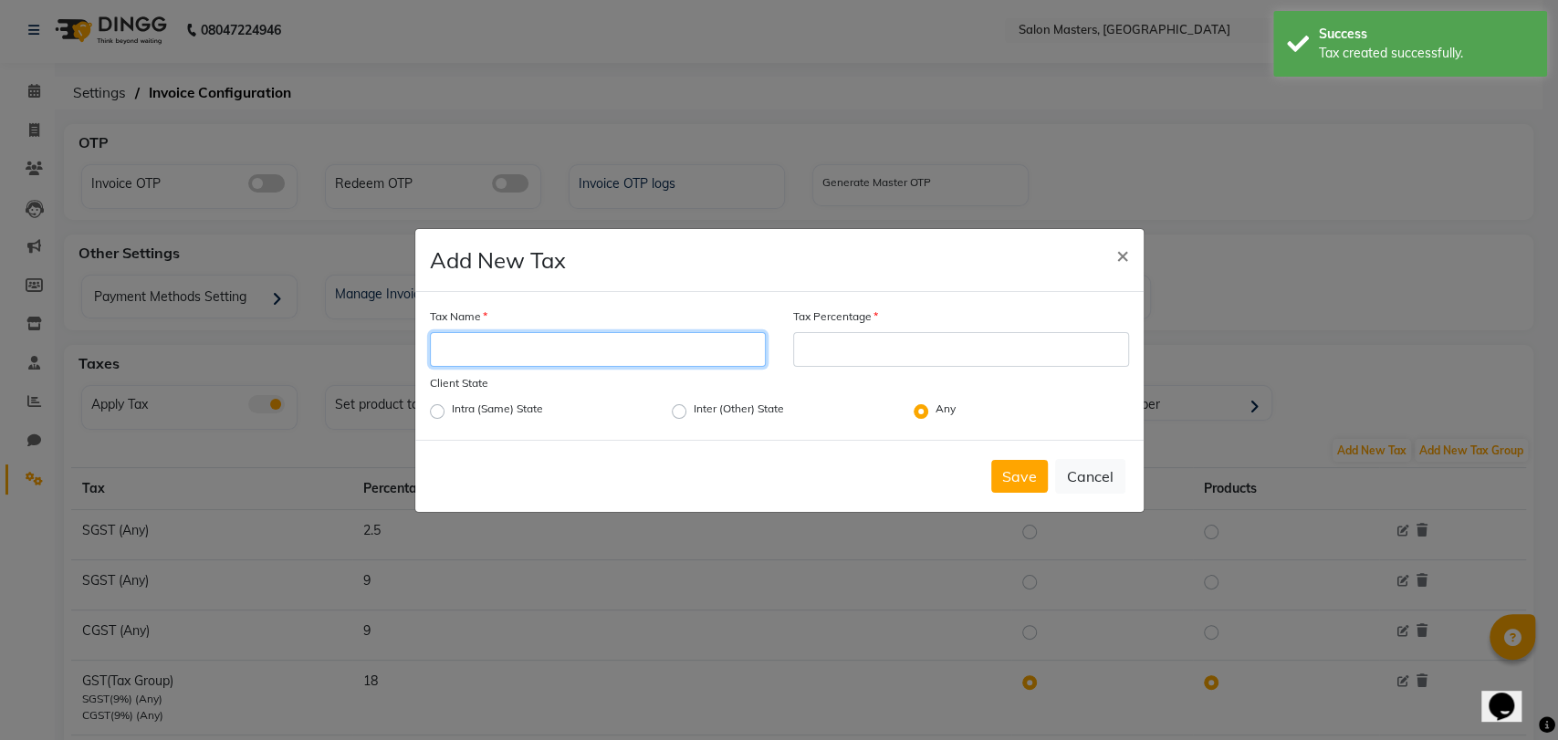
click at [684, 343] on input "Tax Name" at bounding box center [598, 349] width 336 height 35
type input "CGST"
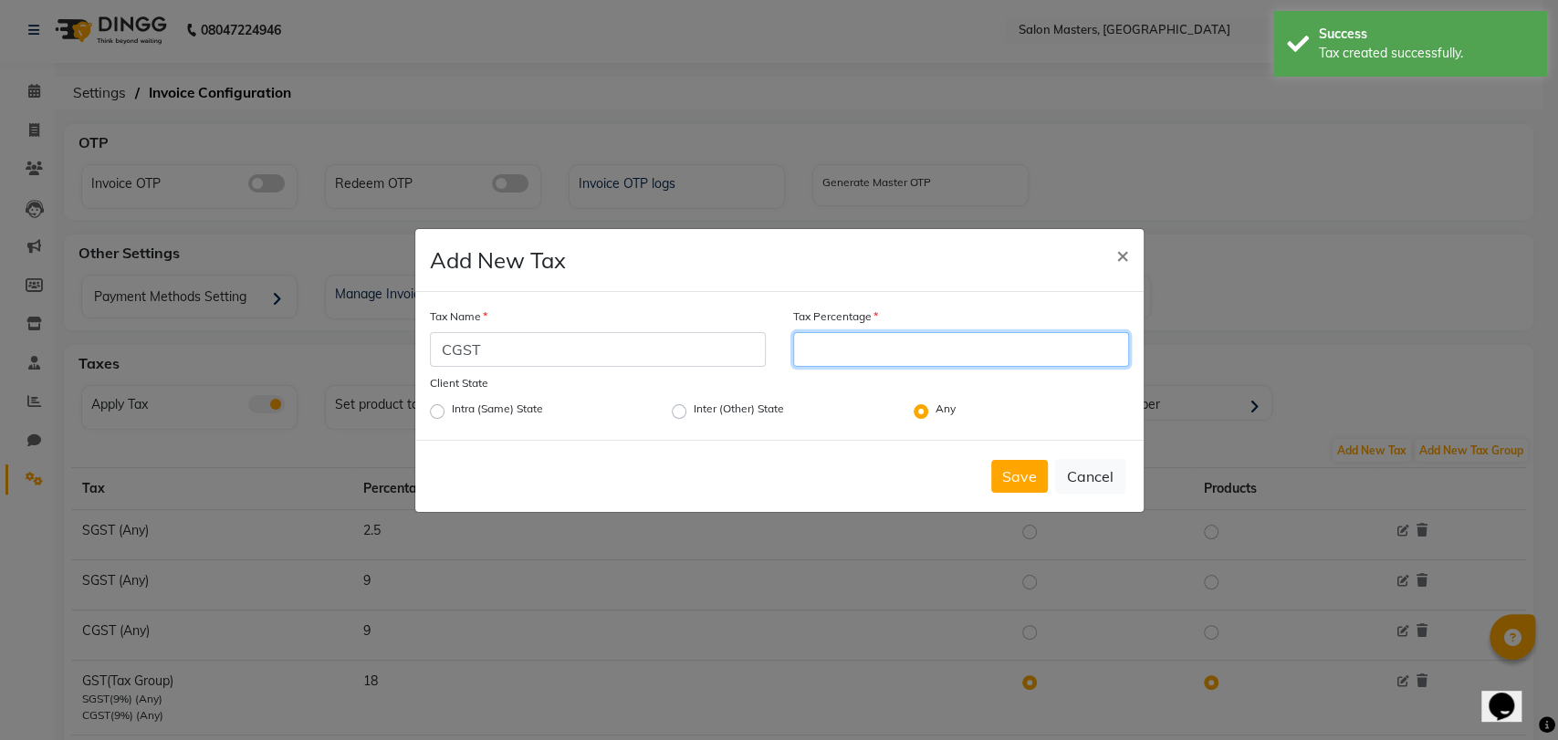
click at [818, 360] on input "Tax Percentage" at bounding box center [961, 349] width 336 height 35
type input "2.5"
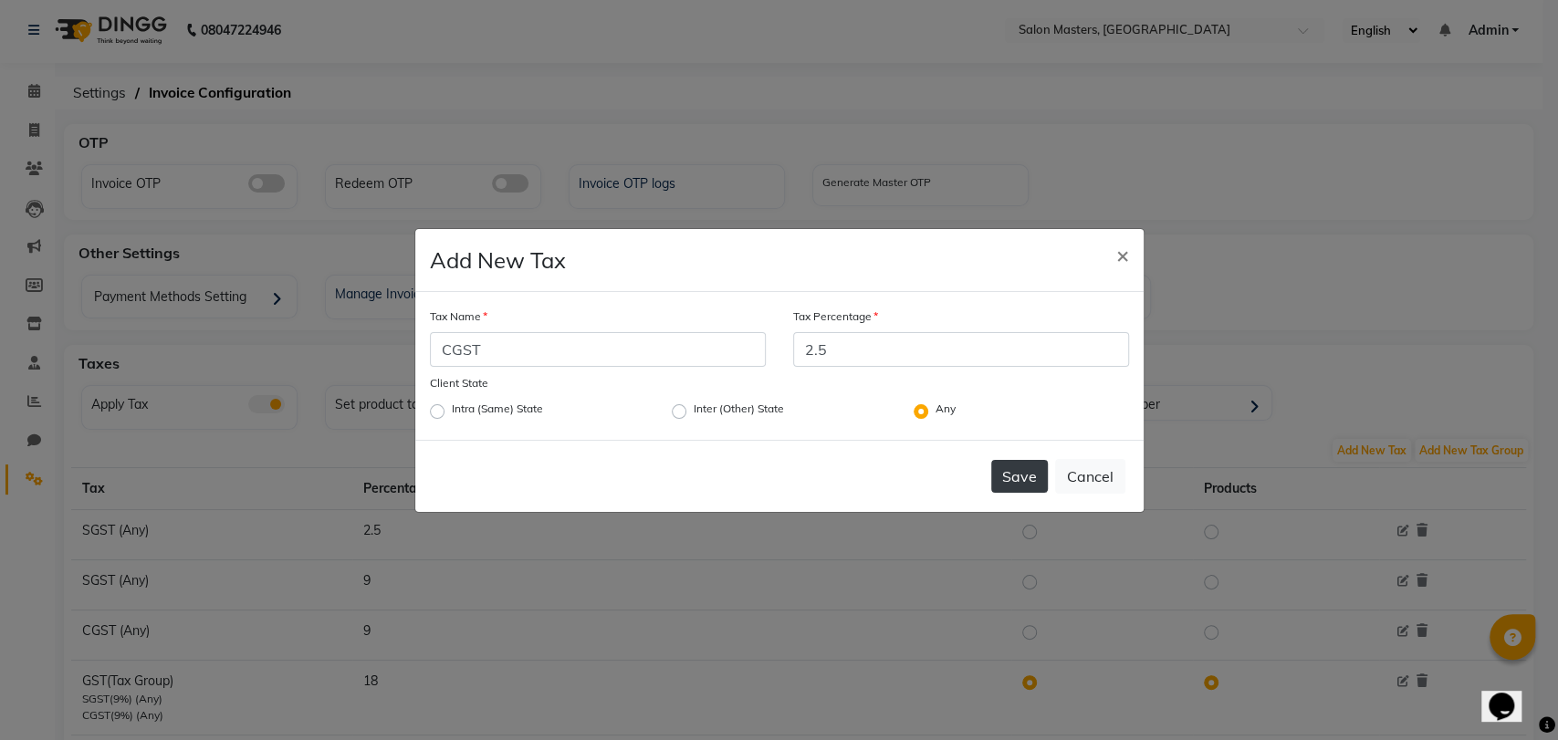
click at [1026, 461] on button "Save" at bounding box center [1019, 476] width 57 height 33
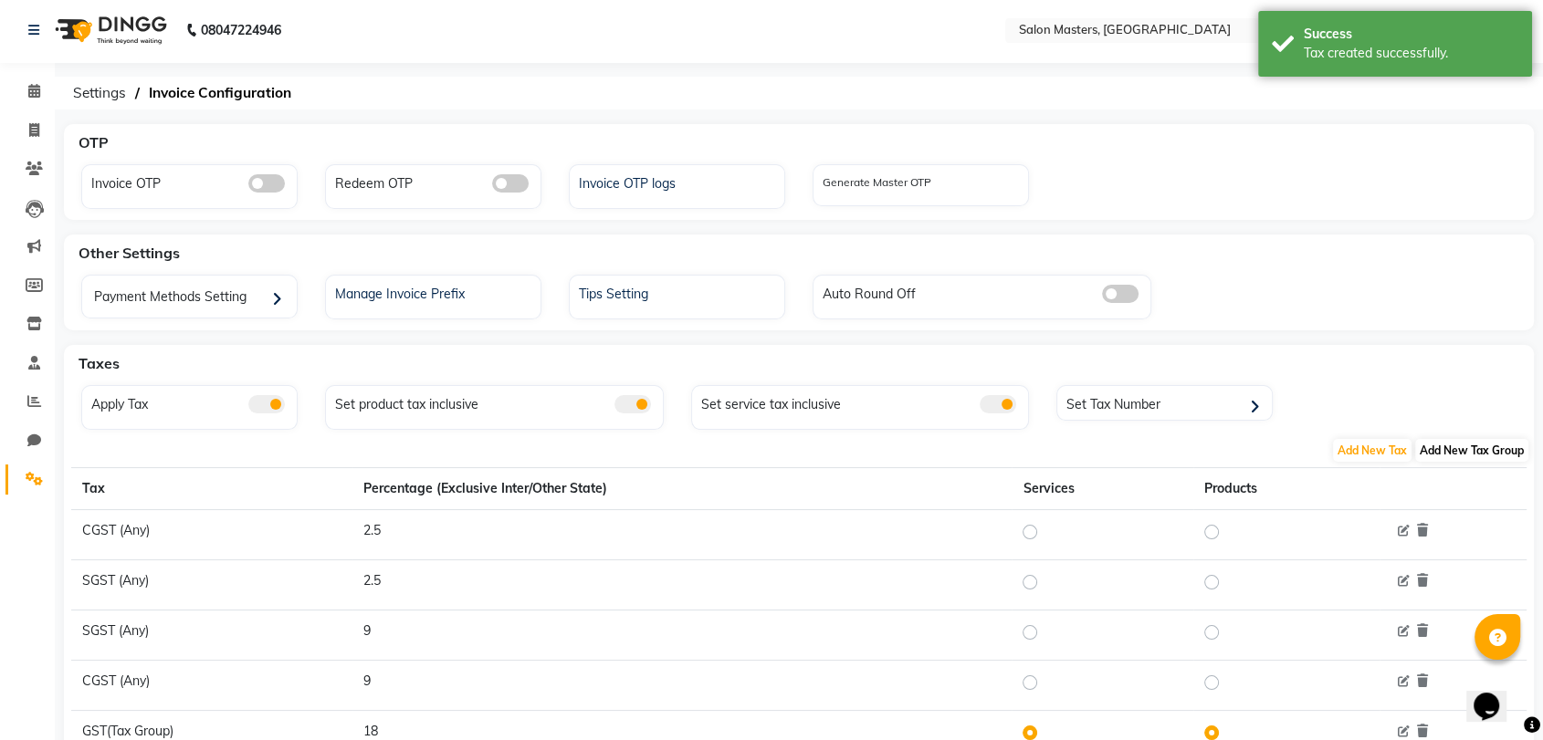
click at [1434, 440] on span "Add New Tax Group" at bounding box center [1471, 450] width 113 height 23
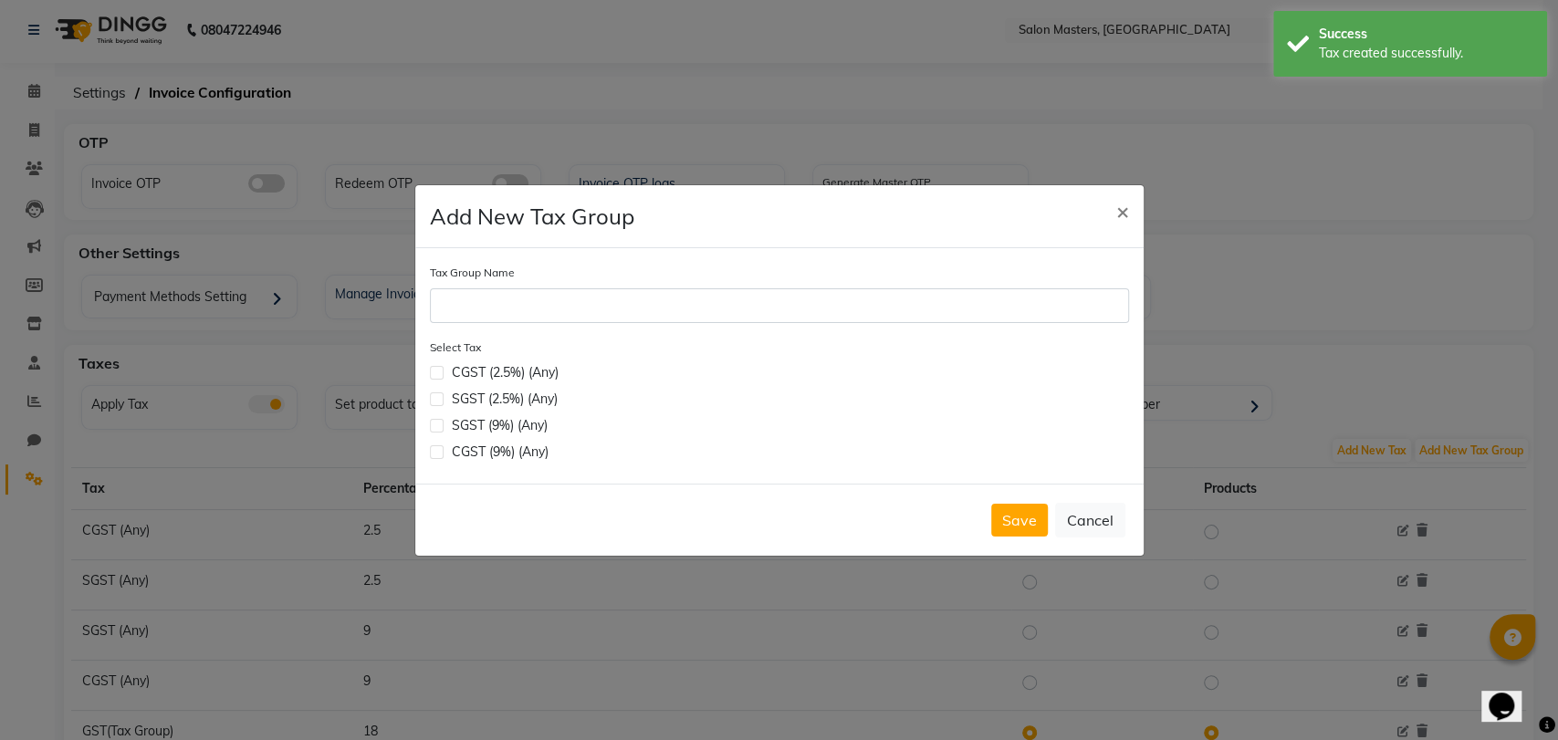
click at [440, 372] on label at bounding box center [437, 373] width 14 height 14
click at [440, 372] on input "checkbox" at bounding box center [436, 371] width 12 height 12
checkbox input "true"
click at [436, 393] on label at bounding box center [437, 400] width 14 height 14
click at [436, 392] on input "checkbox" at bounding box center [436, 398] width 12 height 12
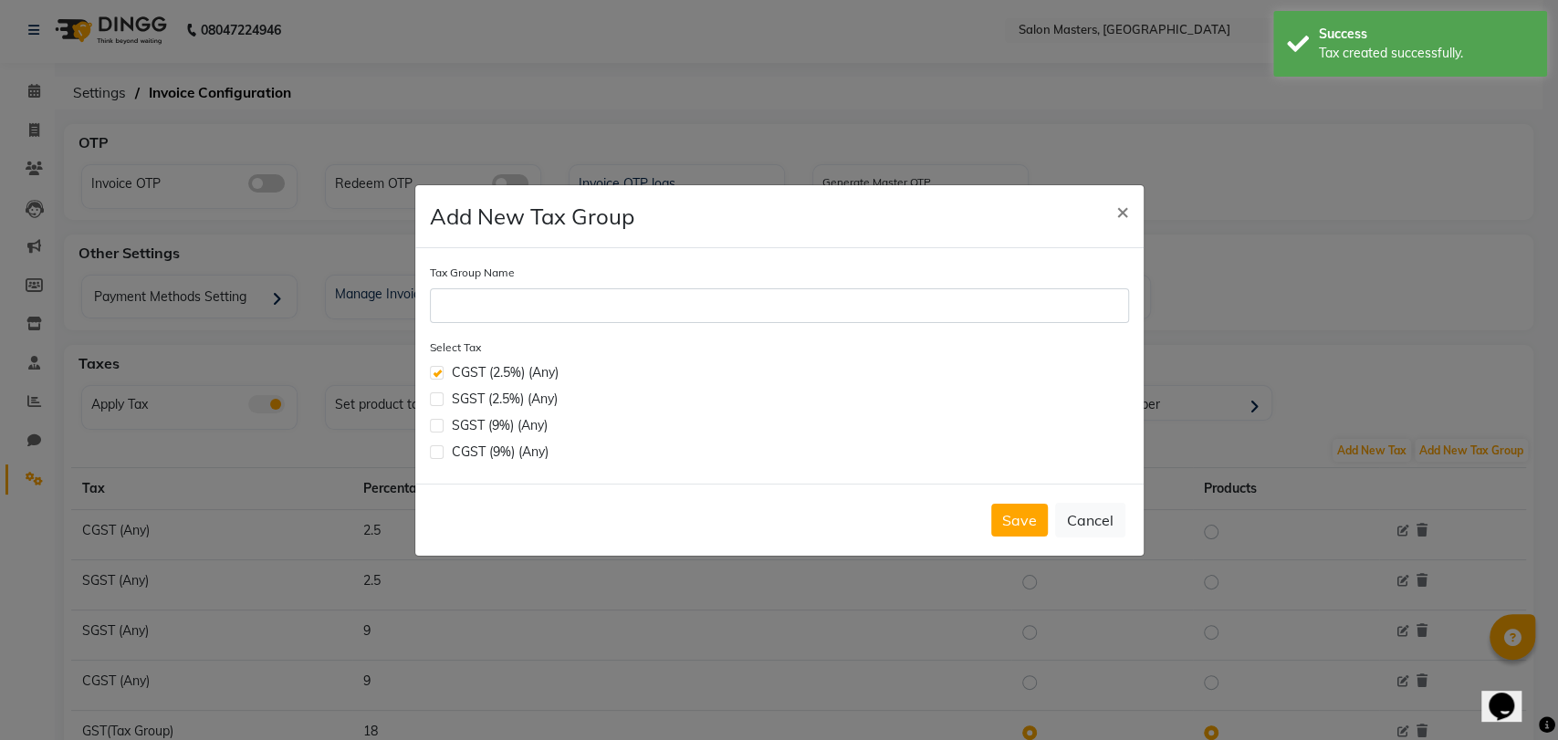
checkbox input "true"
click at [1009, 520] on button "Save" at bounding box center [1019, 520] width 57 height 33
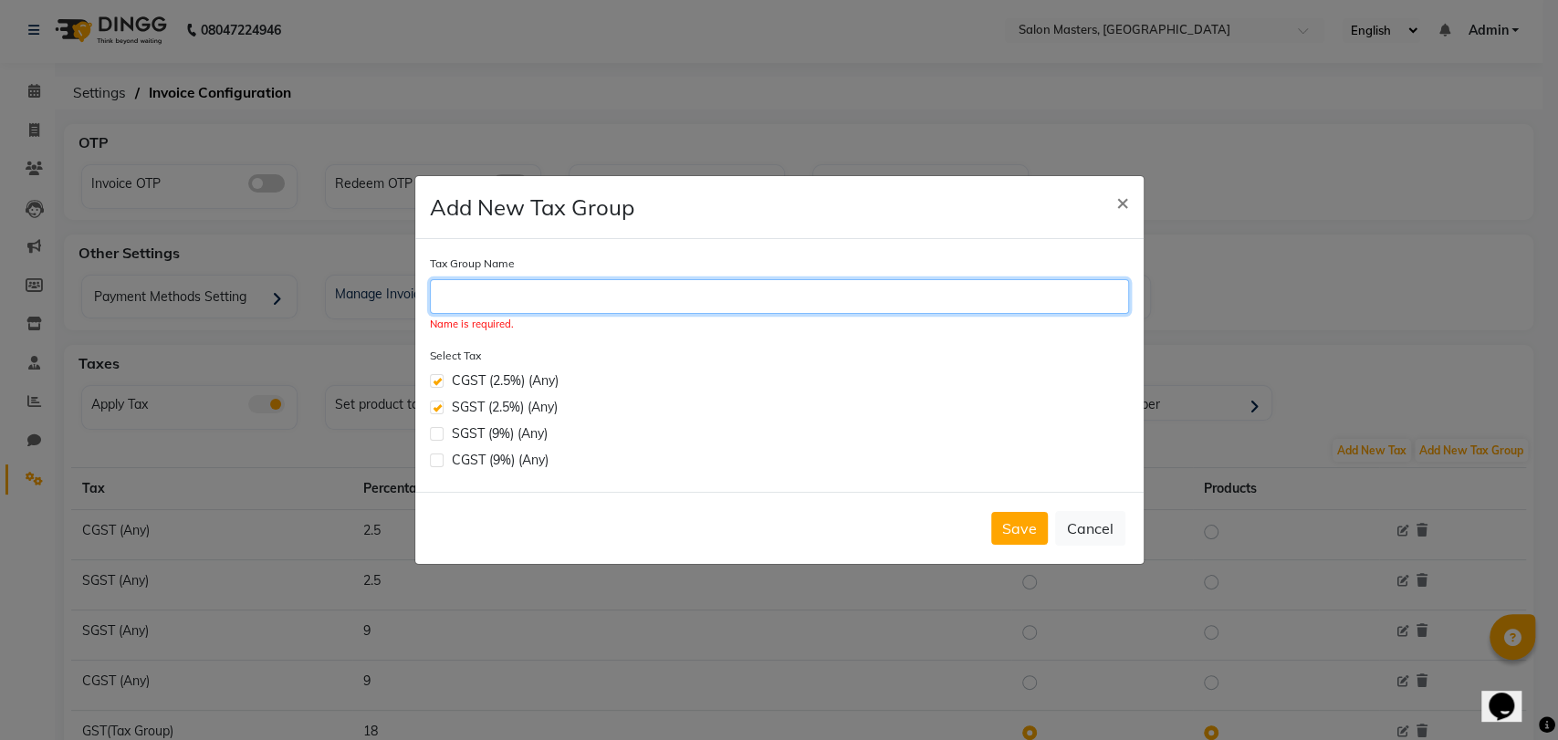
click at [792, 301] on input "Tax Group Name" at bounding box center [779, 296] width 699 height 35
type input "new tax 2.0"
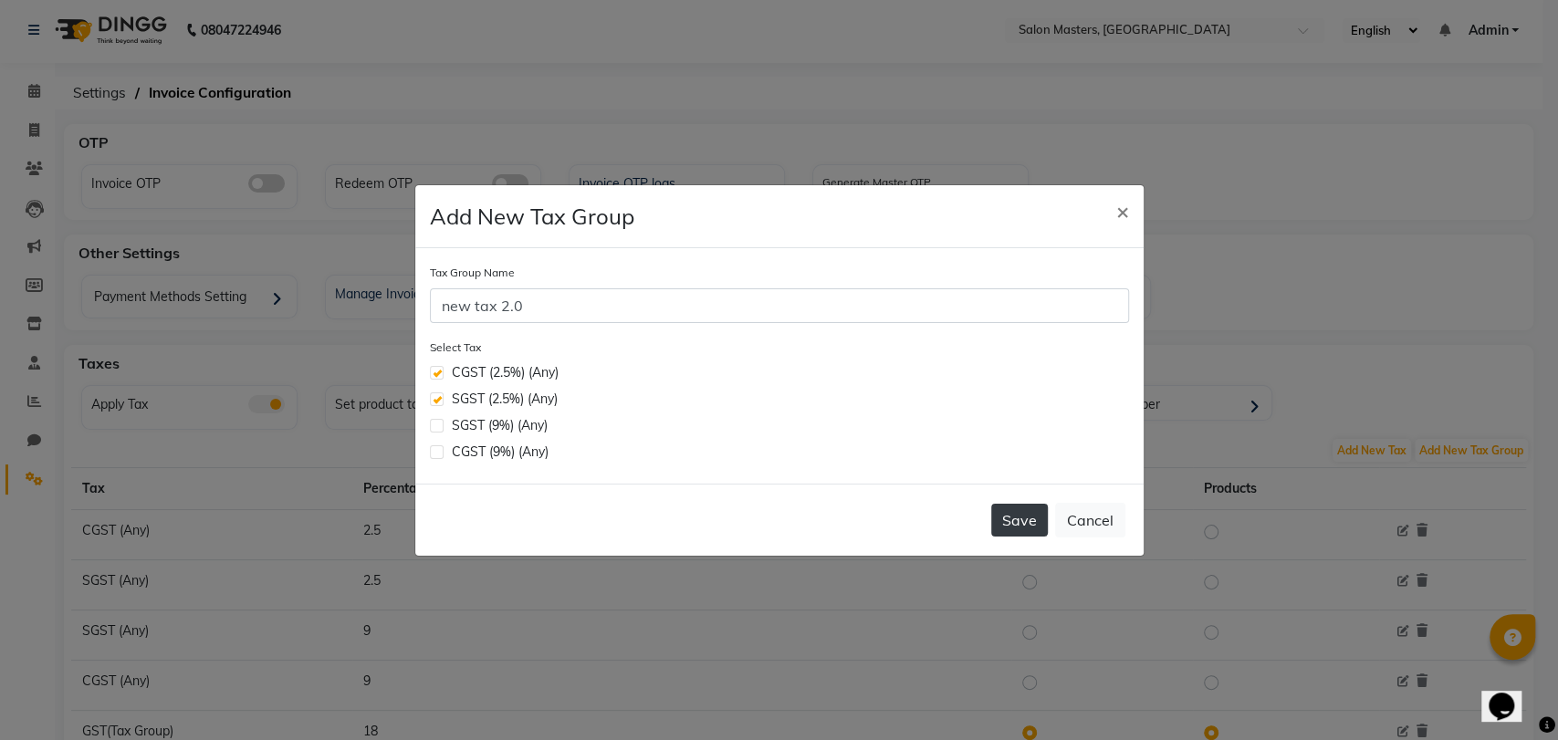
click at [1003, 517] on button "Save" at bounding box center [1019, 520] width 57 height 33
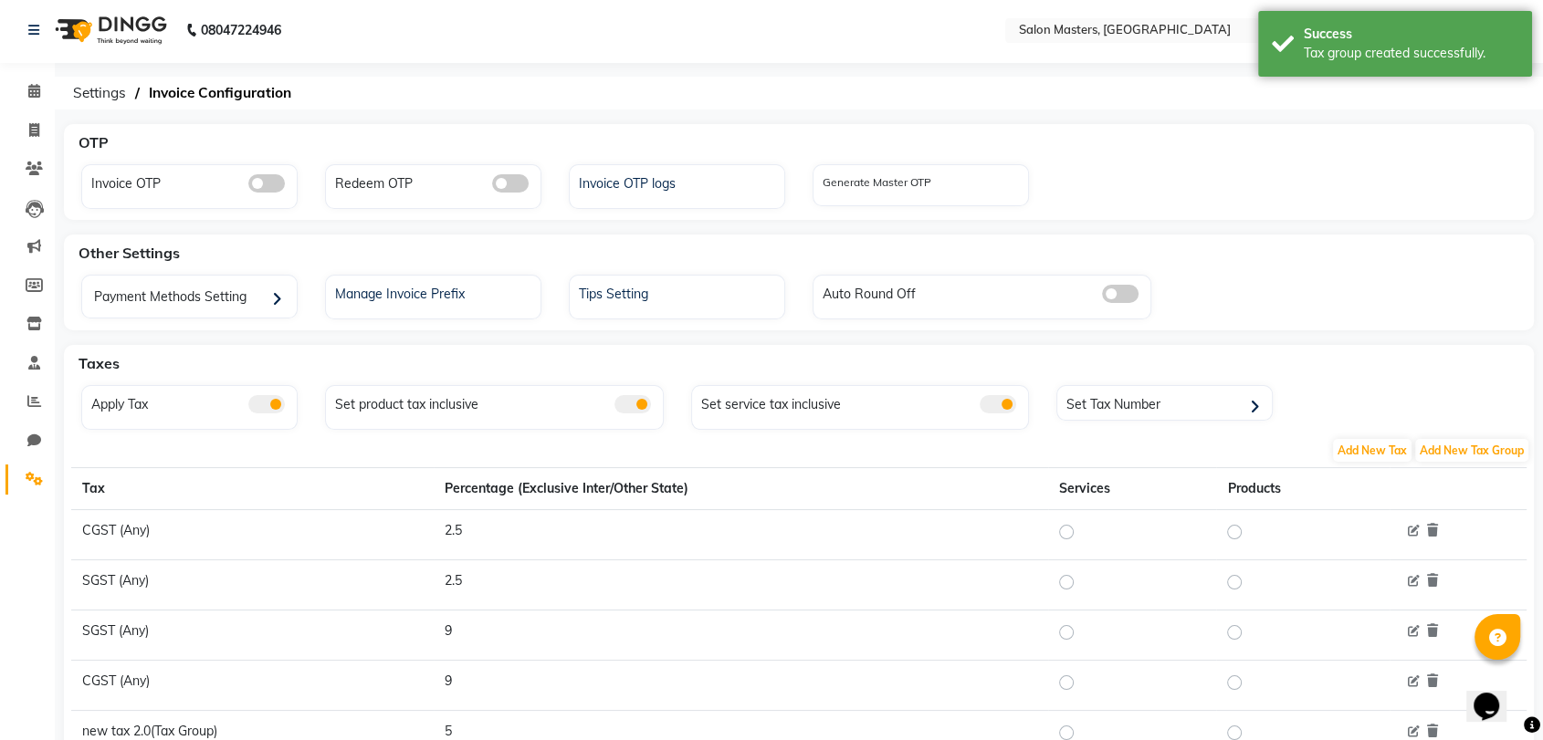
scroll to position [178, 0]
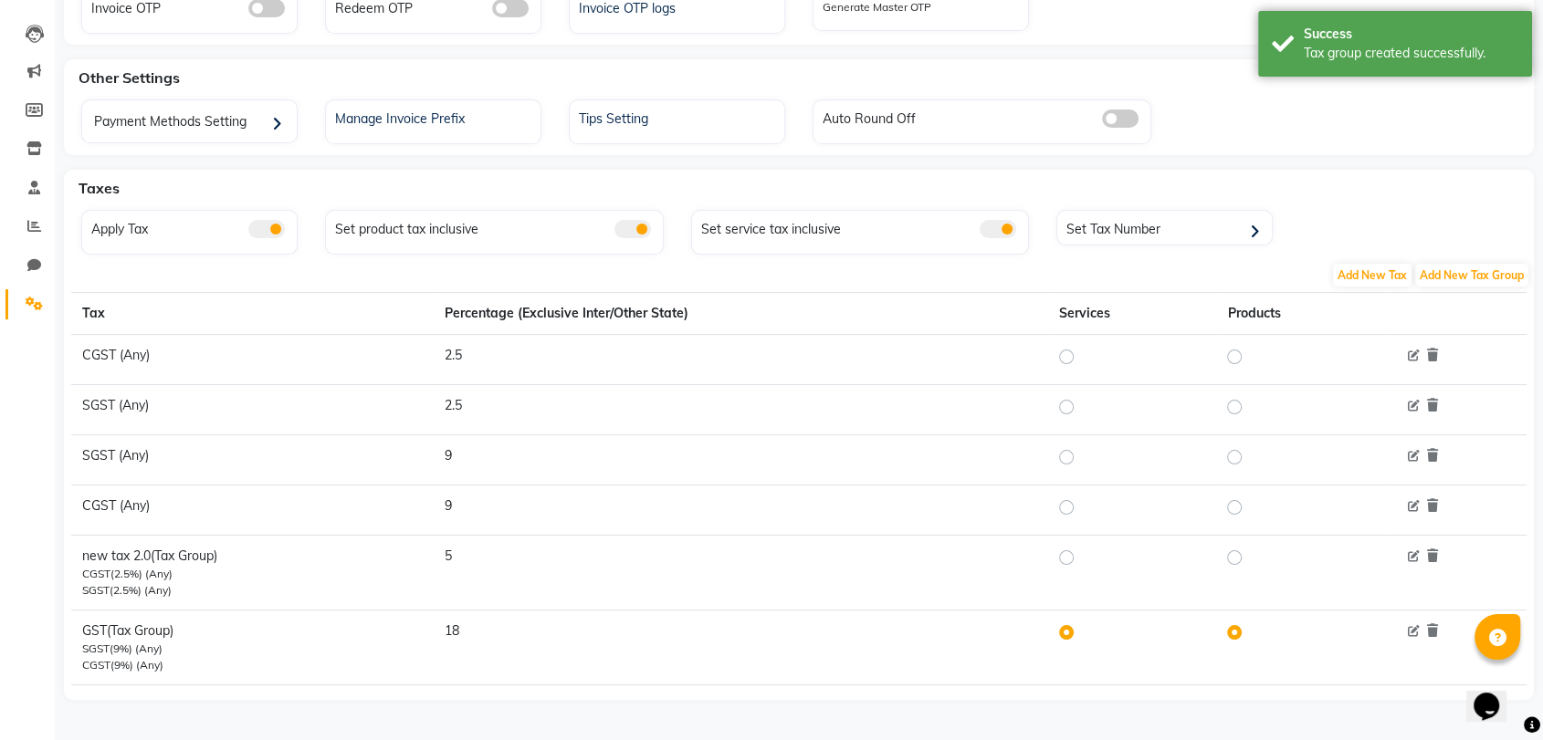
click at [1081, 550] on label at bounding box center [1081, 558] width 0 height 22
click at [1072, 551] on input "radio" at bounding box center [1069, 557] width 13 height 13
radio input "true"
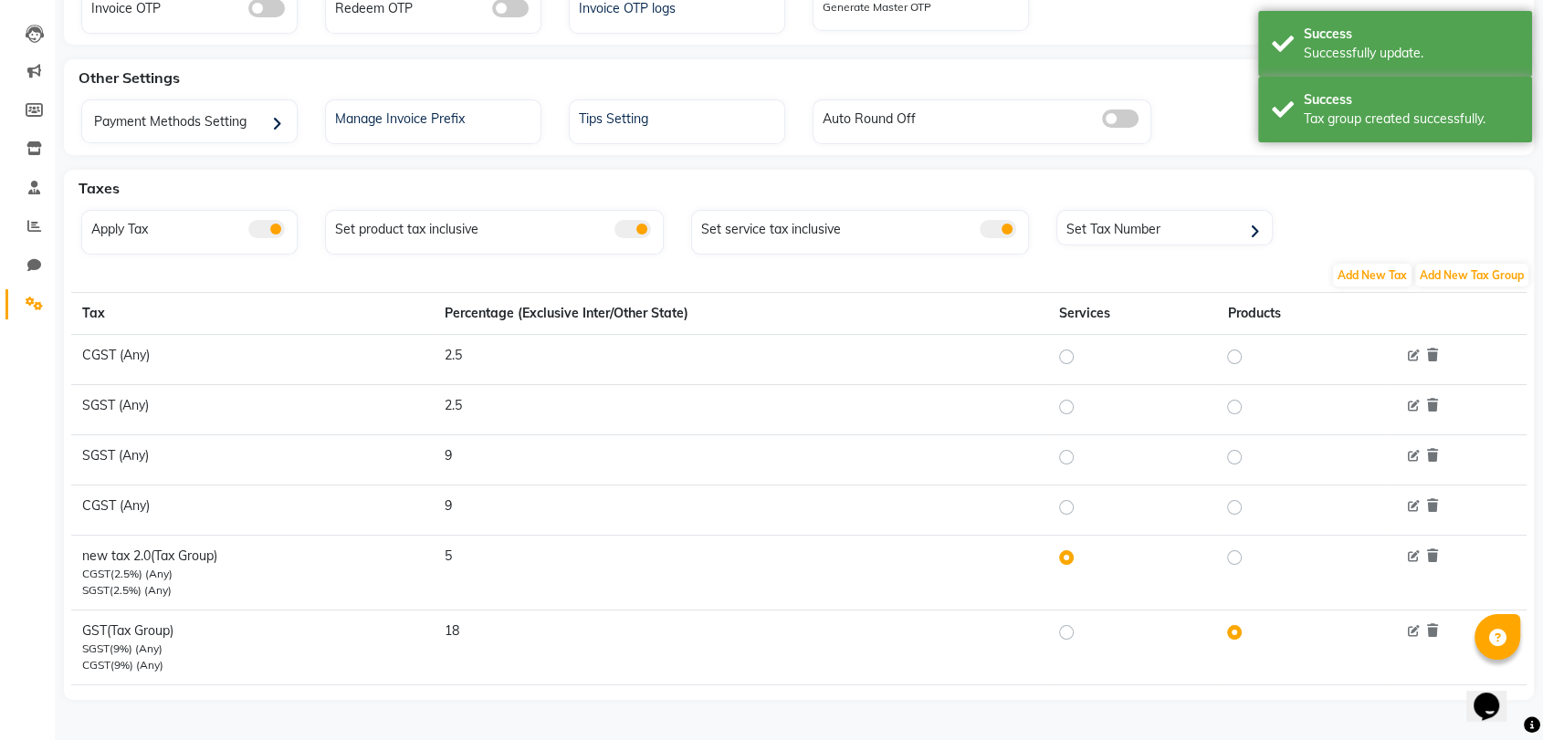
click at [32, 292] on link "Settings" at bounding box center [27, 304] width 44 height 30
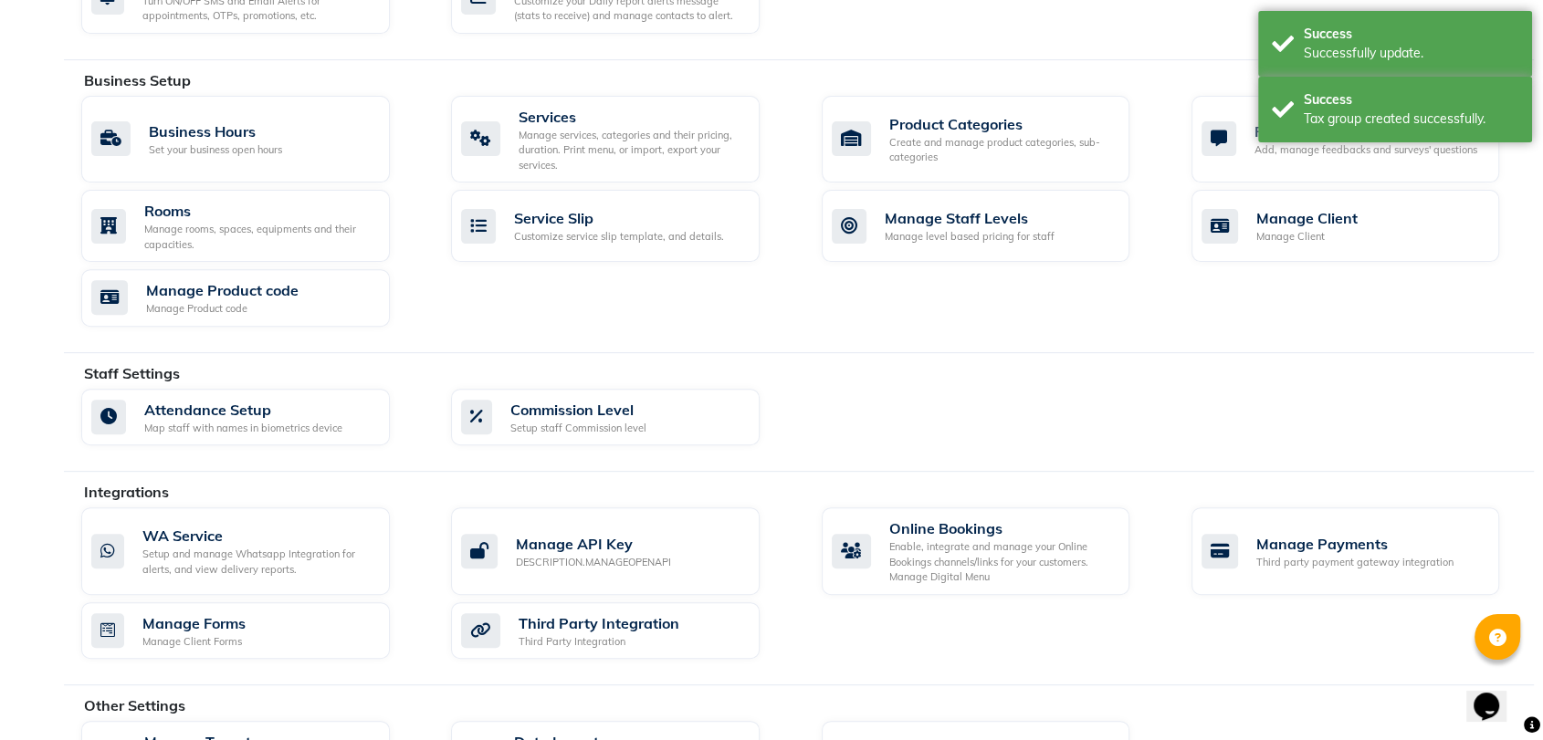
scroll to position [676, 0]
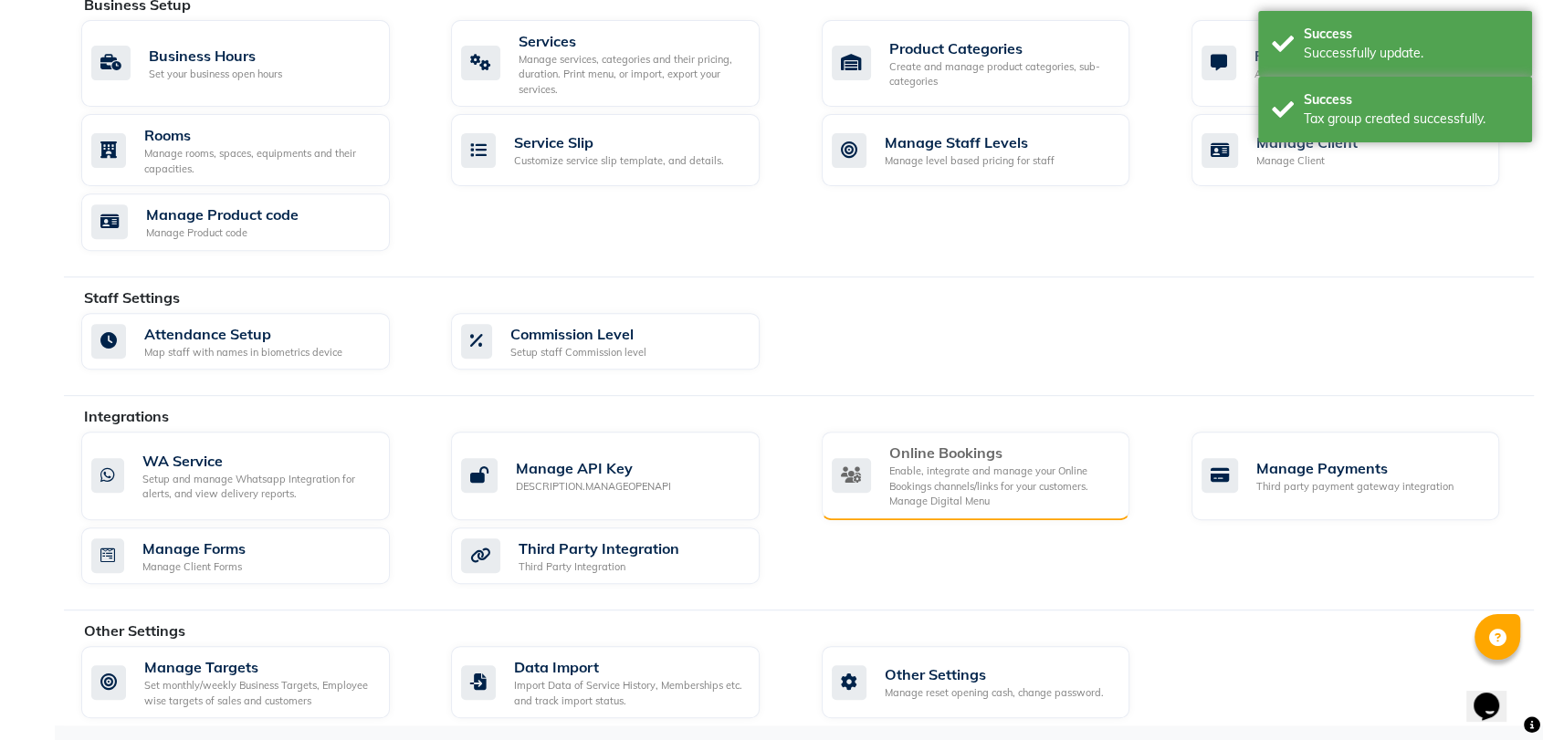
click at [990, 464] on div "Enable, integrate and manage your Online Bookings channels/links for your custo…" at bounding box center [1002, 487] width 226 height 46
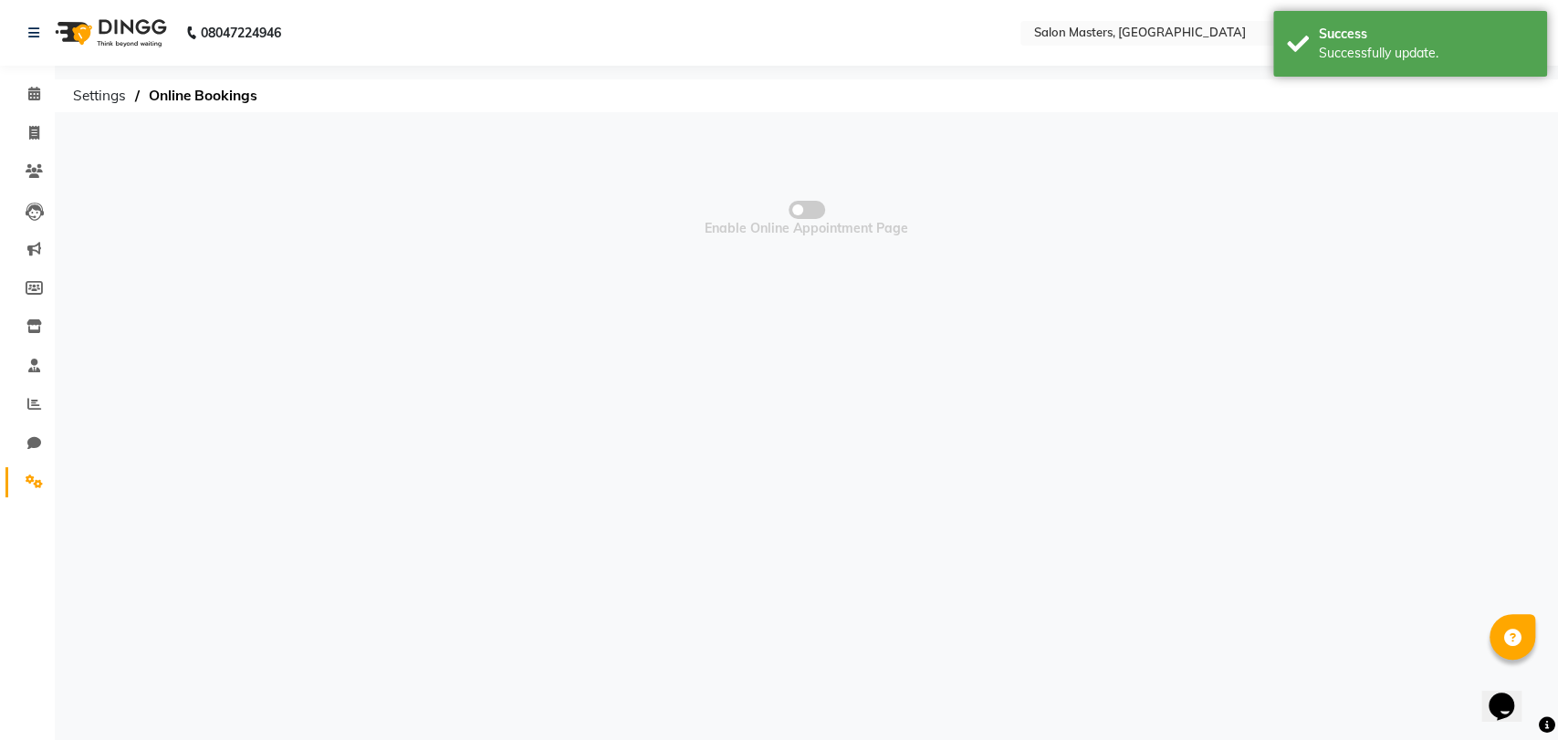
click at [817, 212] on span at bounding box center [807, 210] width 37 height 18
click at [807, 213] on input "checkbox" at bounding box center [807, 213] width 0 height 0
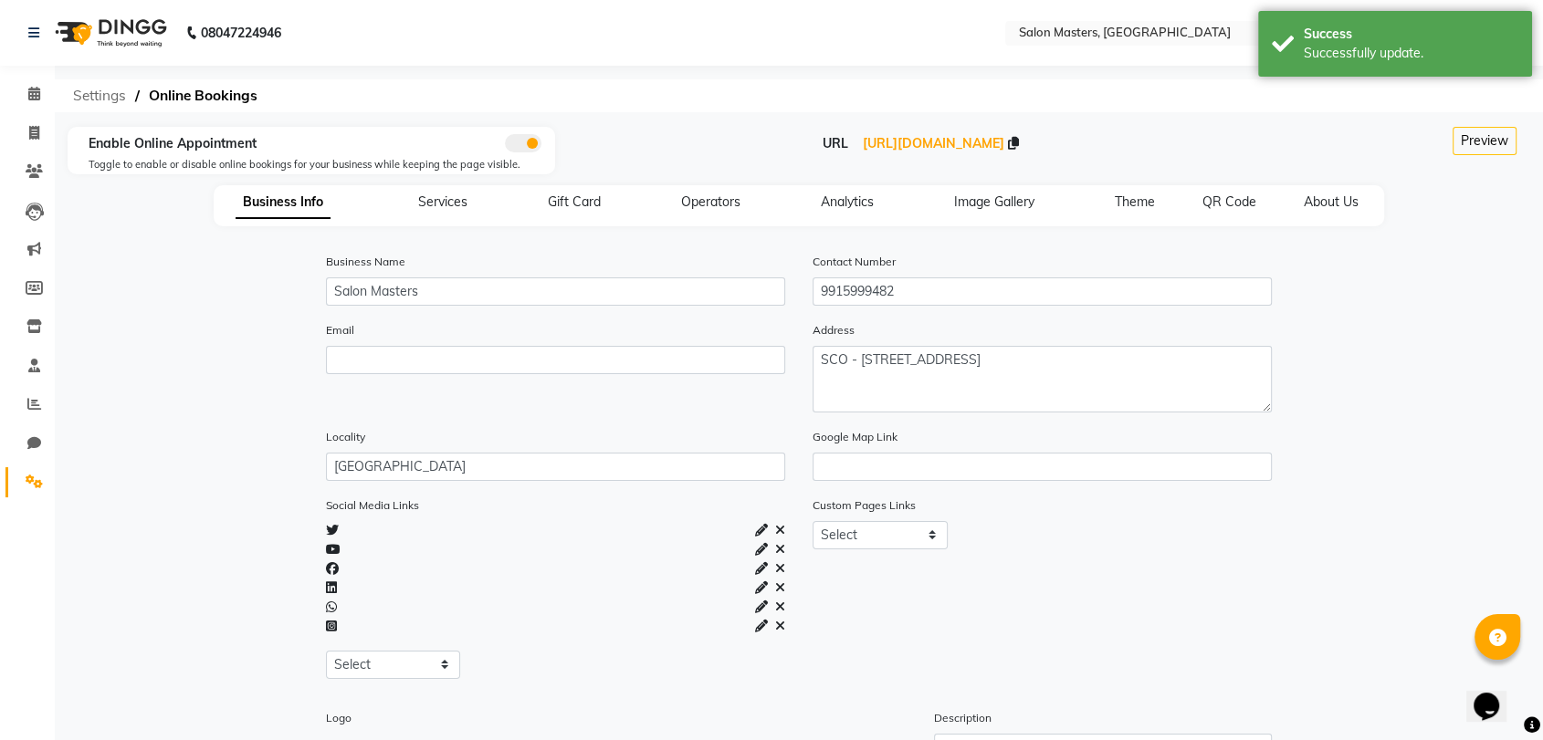
click at [106, 98] on span "Settings" at bounding box center [99, 95] width 71 height 33
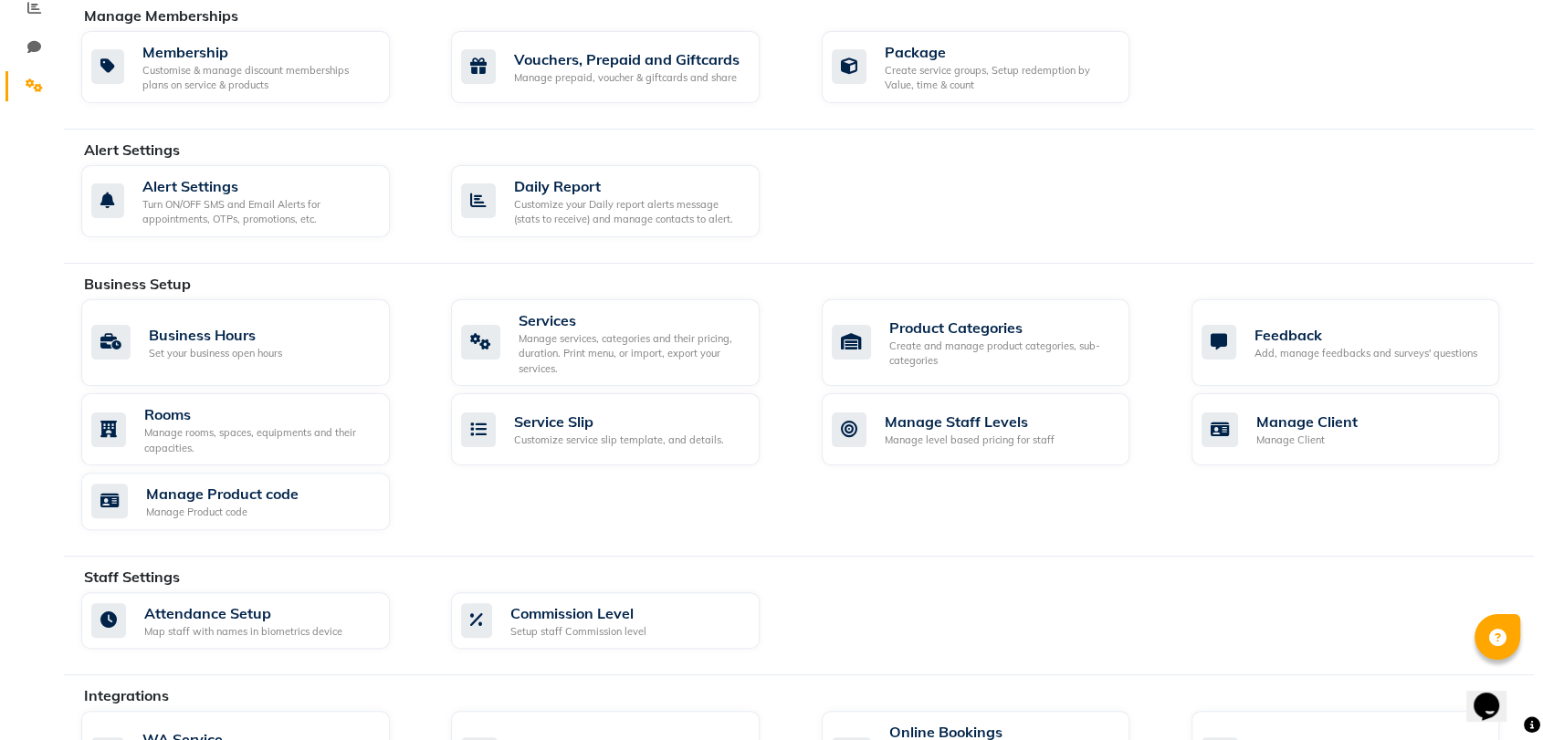
scroll to position [397, 0]
click at [608, 345] on div "Manage services, categories and their pricing, duration. Print menu, or import,…" at bounding box center [632, 353] width 226 height 46
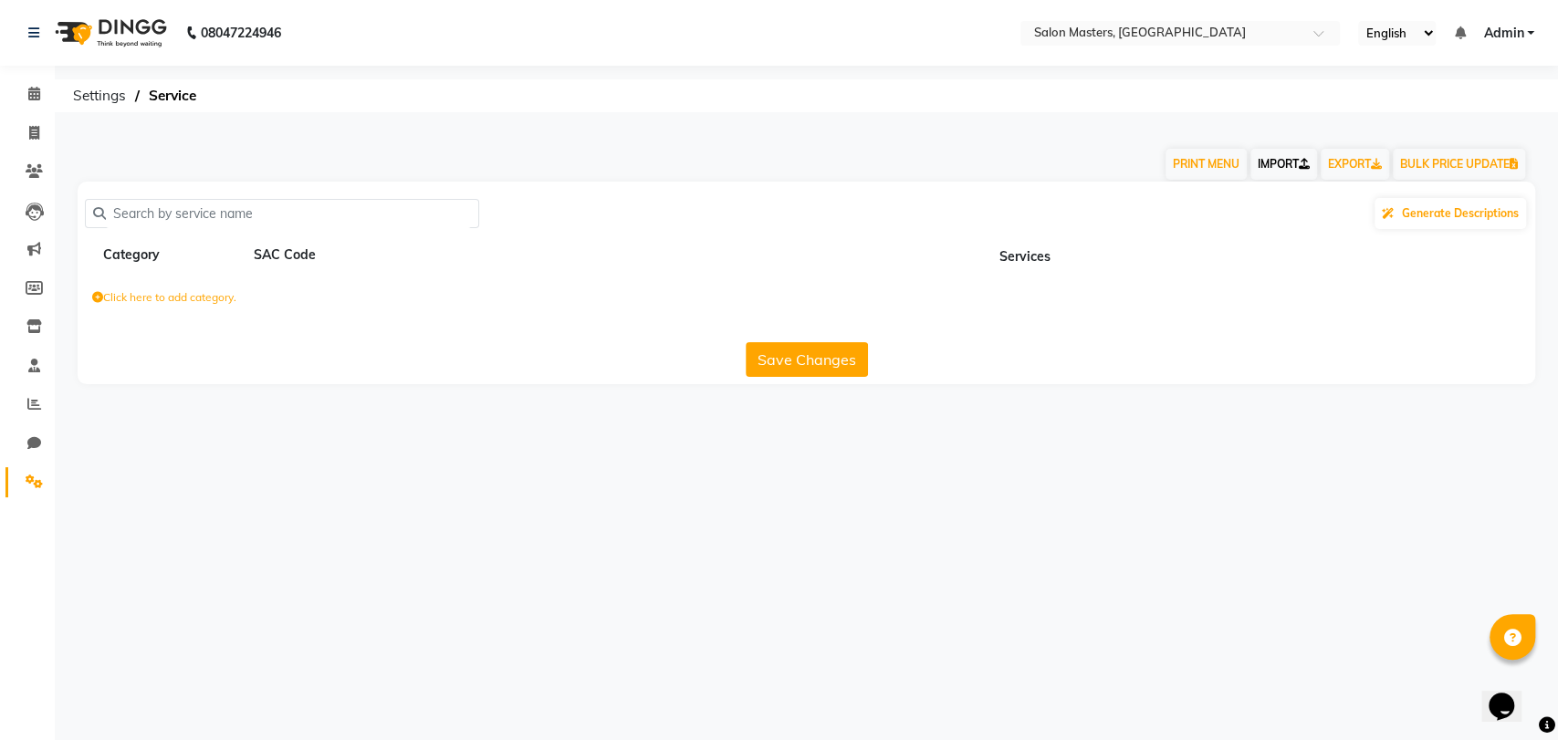
click at [1274, 165] on link "IMPORT" at bounding box center [1284, 164] width 67 height 31
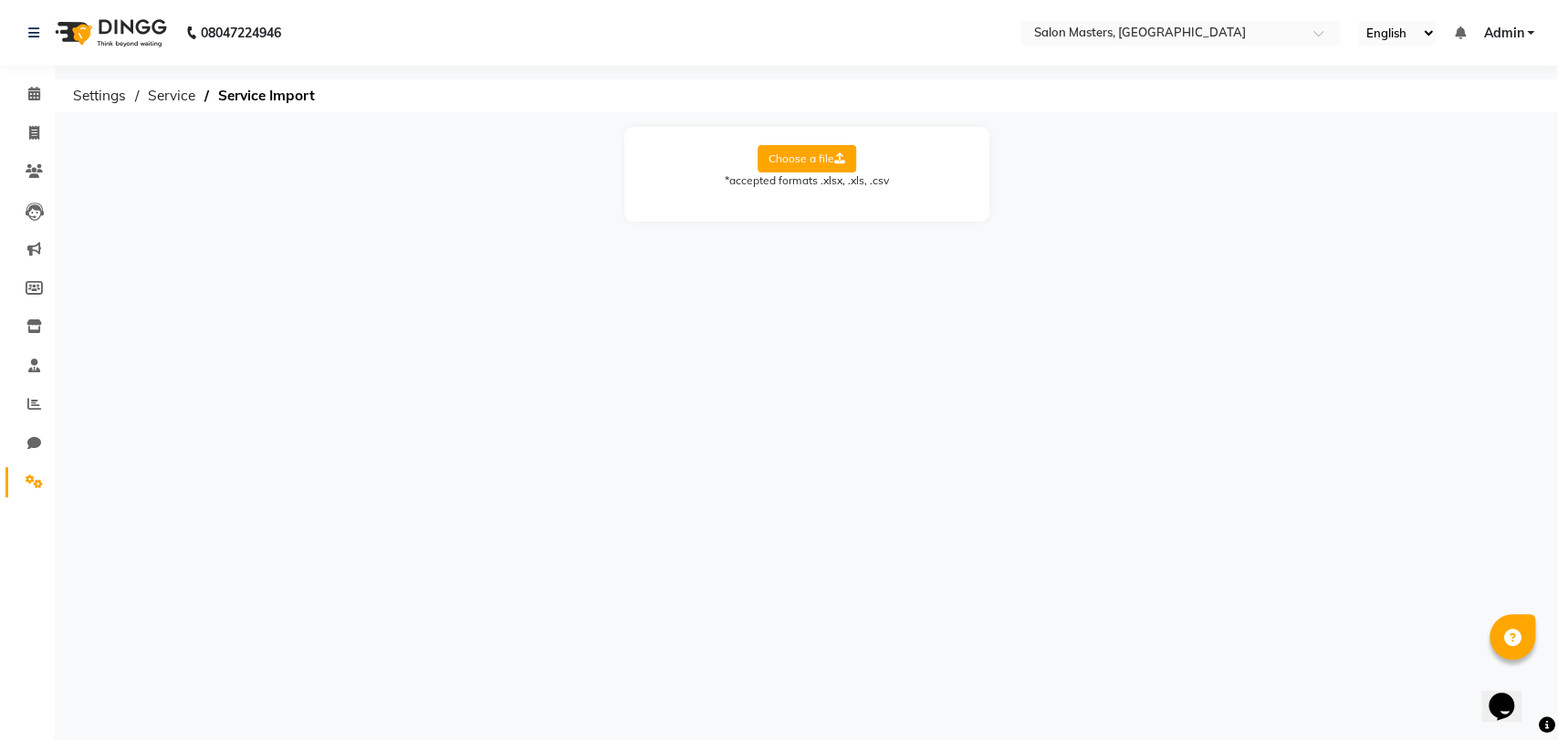
click at [838, 155] on icon at bounding box center [839, 158] width 11 height 11
click at [0, 0] on input "Choose a file" at bounding box center [0, 0] width 0 height 0
click at [838, 211] on select "Select Sheet Sheet1" at bounding box center [889, 218] width 137 height 28
select select "Sheet1"
click at [821, 204] on select "Select Sheet Sheet1" at bounding box center [889, 218] width 137 height 28
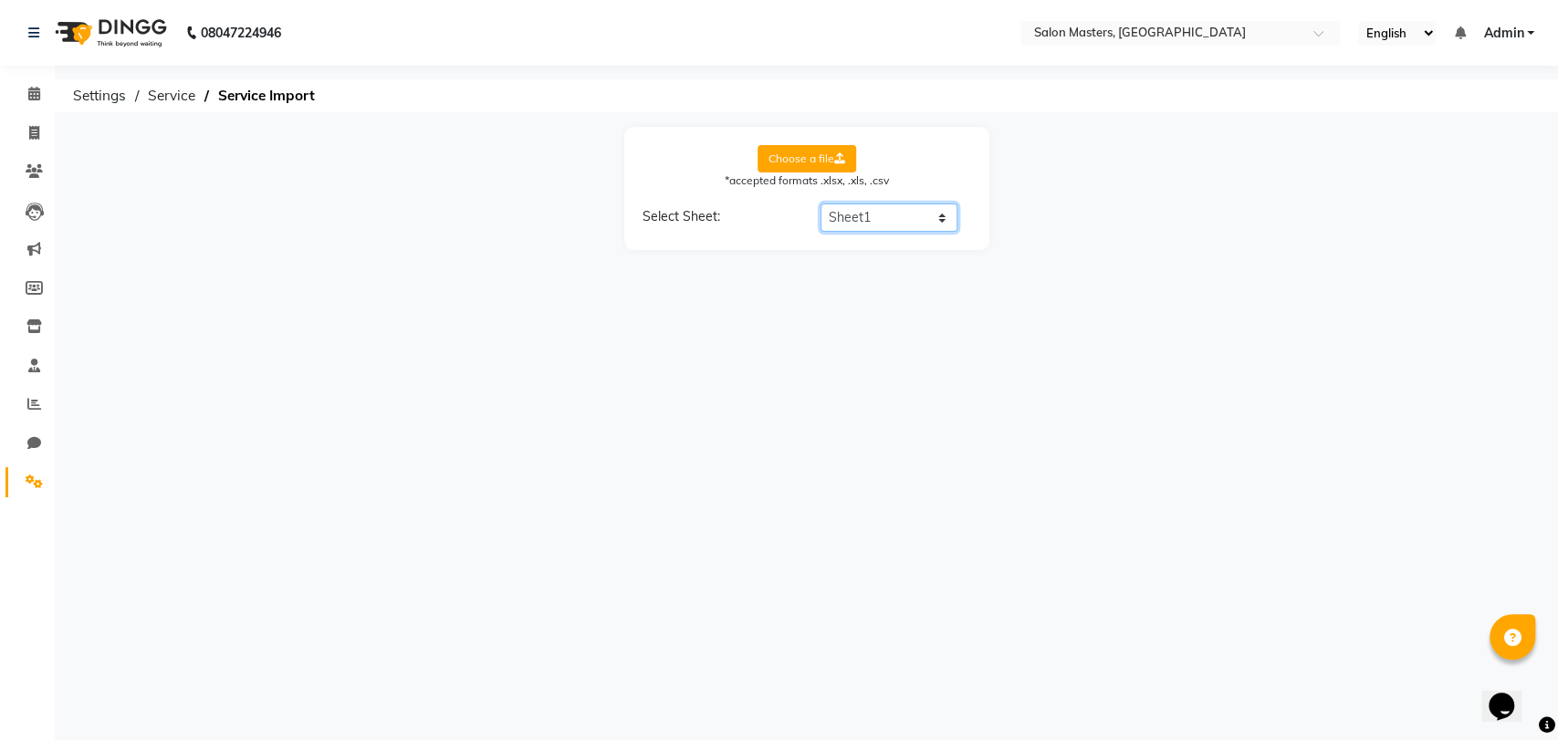
select select "Service Name"
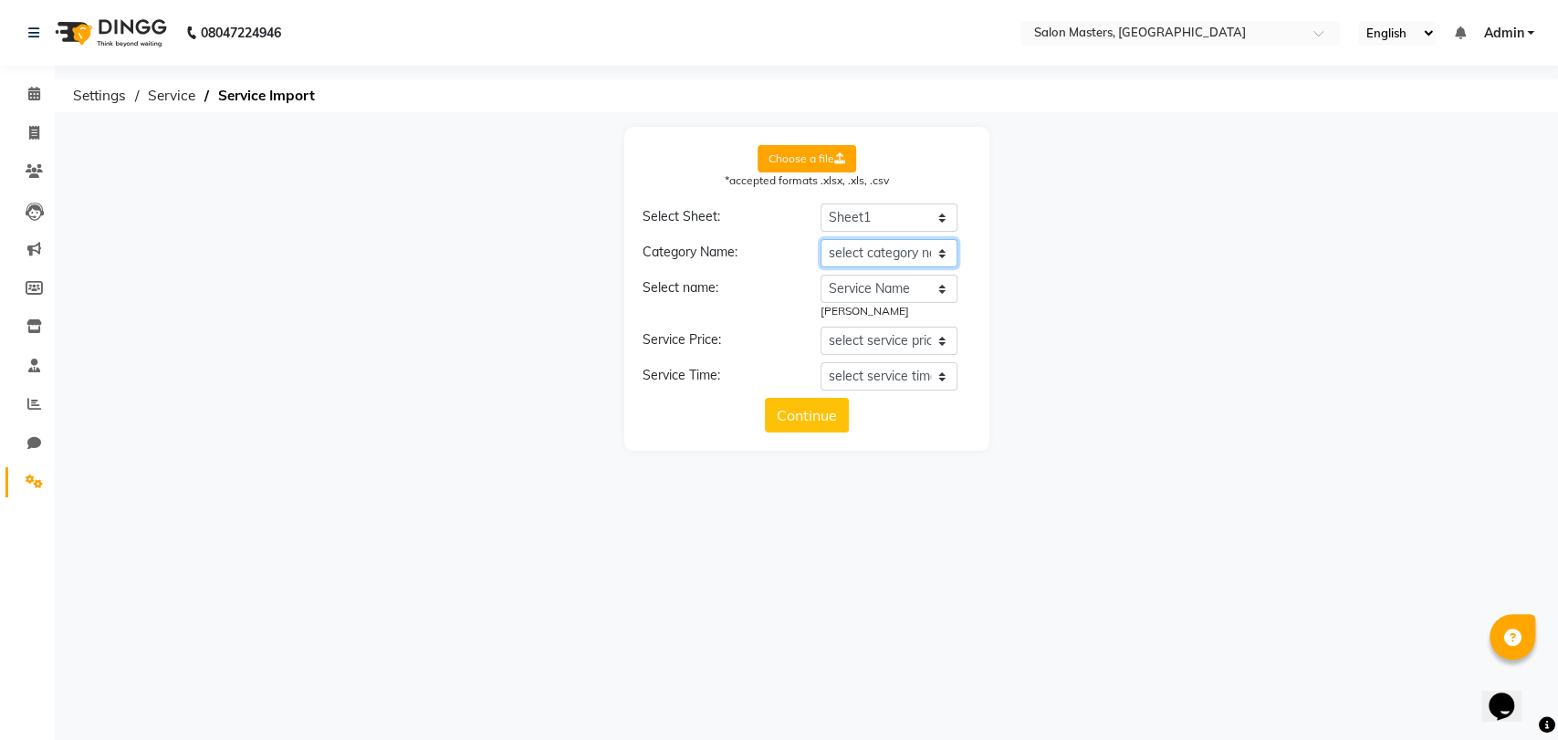
click at [867, 252] on select "select category name Category Service Name Price (INR) Time (Minutes) final ser…" at bounding box center [889, 253] width 137 height 28
select select "Category"
click at [821, 239] on select "select category name Category Service Name Price (INR) Time (Minutes) final ser…" at bounding box center [889, 253] width 137 height 28
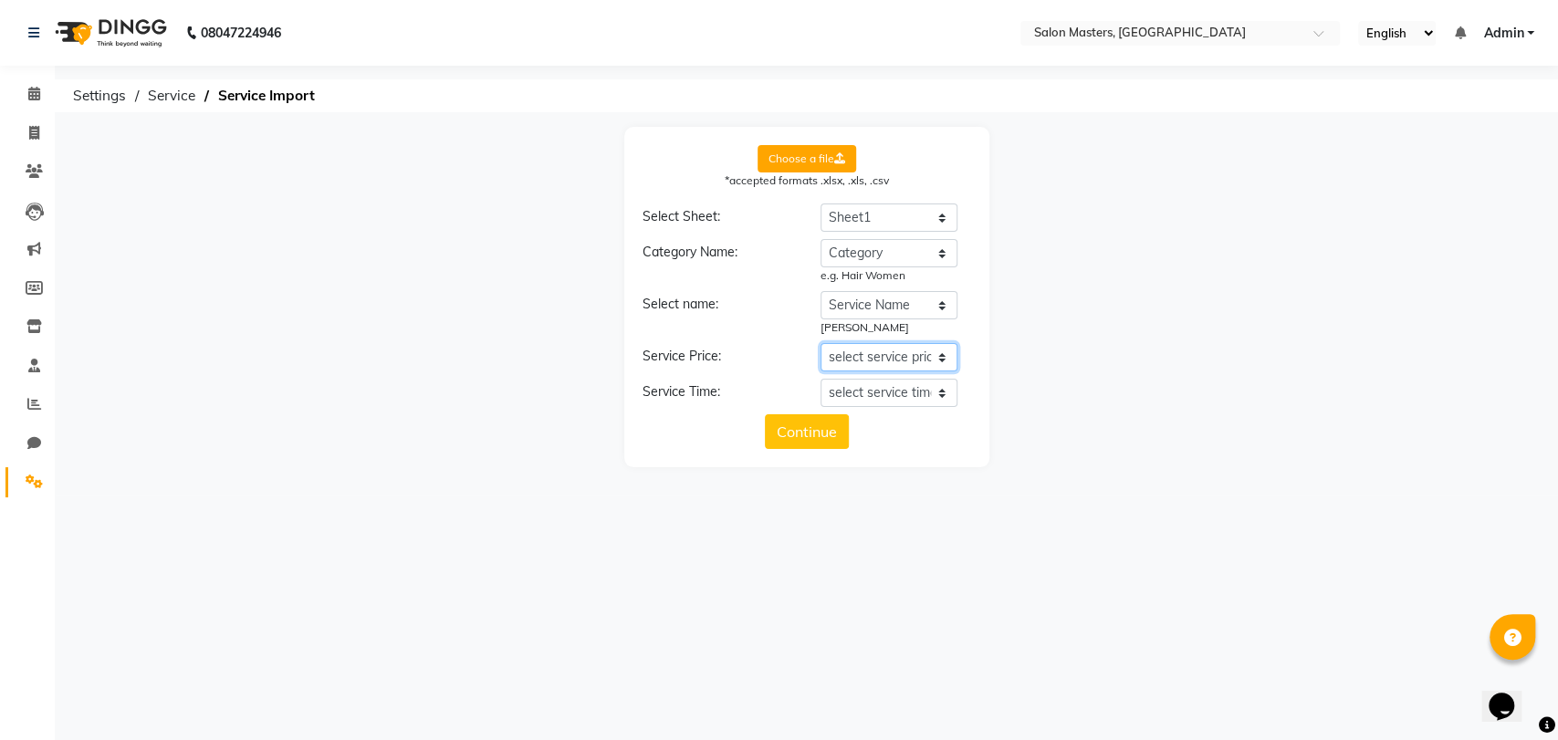
click at [890, 352] on select "select service price Category Service Name Price (INR) Time (Minutes) final ser…" at bounding box center [889, 357] width 137 height 28
select select "Price (INR)"
click at [821, 343] on select "select service price Category Service Name Price (INR) Time (Minutes) final ser…" at bounding box center [889, 357] width 137 height 28
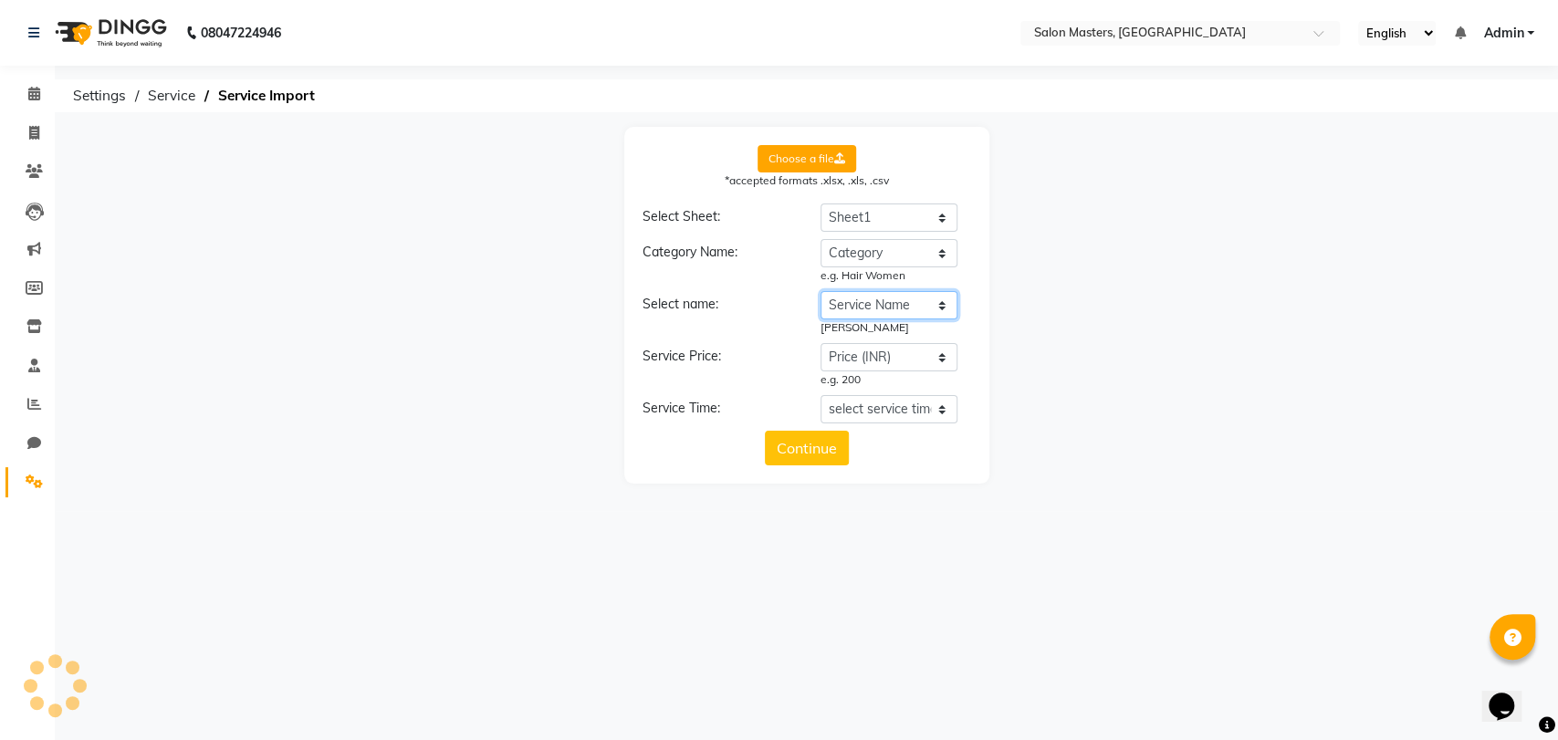
drag, startPoint x: 898, startPoint y: 306, endPoint x: 868, endPoint y: 453, distance: 150.0
click at [868, 453] on form "Choose a file *accepted formats .xlsx, .xls, .csv Select Sheet: Select Sheet Sh…" at bounding box center [807, 305] width 329 height 320
select select "final service"
click at [821, 291] on select "select service name Category Service Name Price (INR) Time (Minutes) final serv…" at bounding box center [889, 305] width 137 height 28
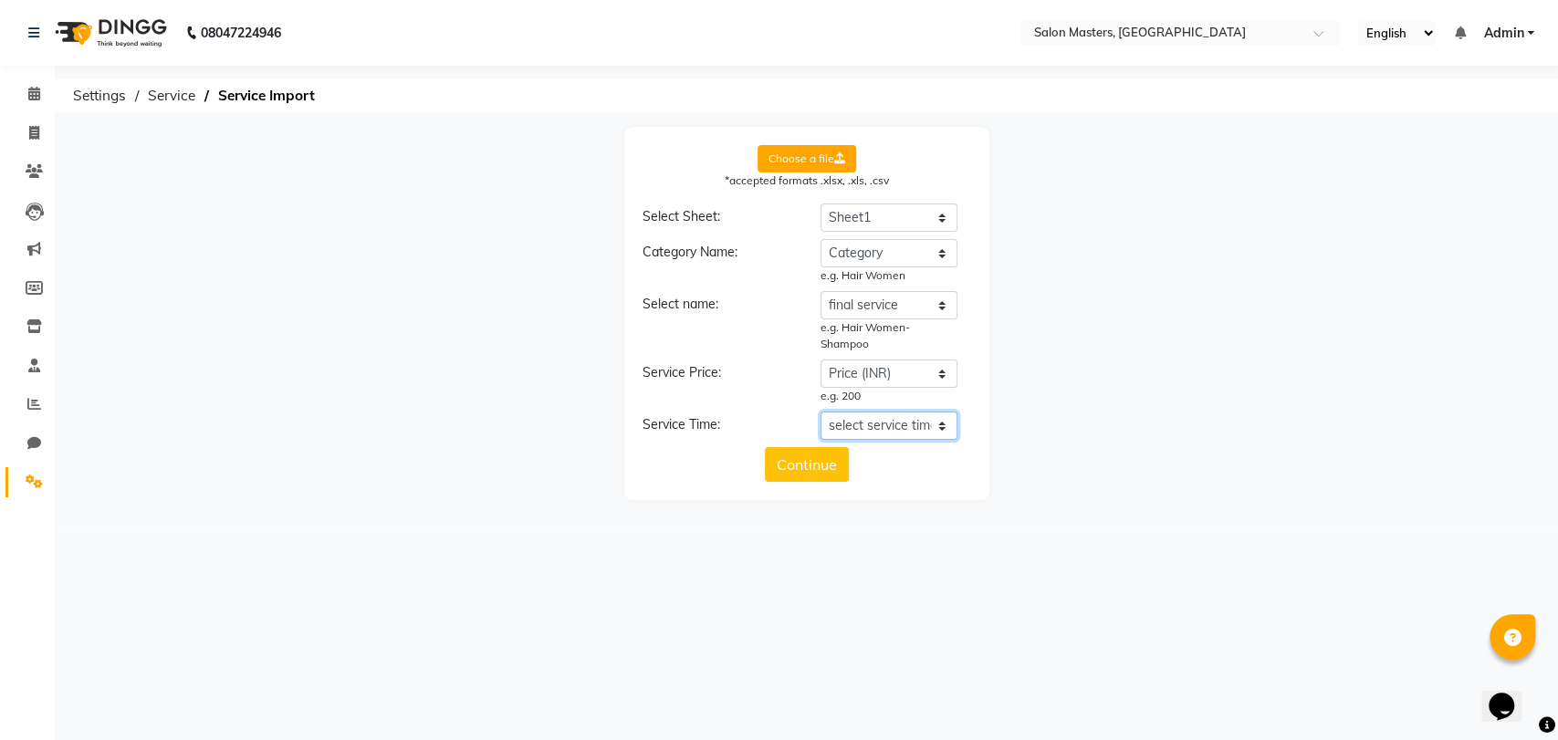
click at [886, 420] on select "select service time Category Service Name Price (INR) Time (Minutes) final serv…" at bounding box center [889, 426] width 137 height 28
select select "Time (Minutes)"
click at [821, 412] on select "select service time Category Service Name Price (INR) Time (Minutes) final serv…" at bounding box center [889, 426] width 137 height 28
click at [822, 491] on button "Continue" at bounding box center [807, 481] width 84 height 35
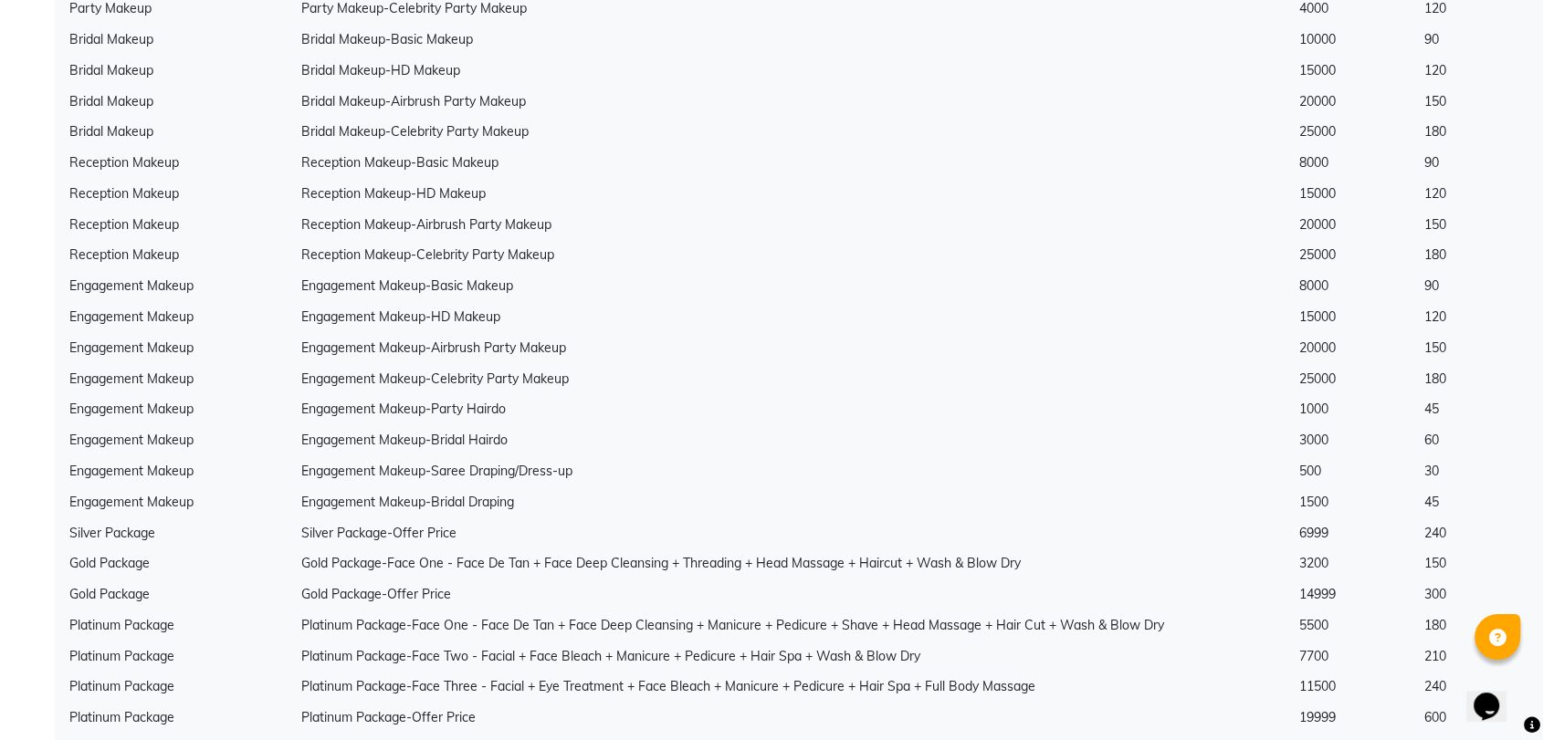
scroll to position [6128, 0]
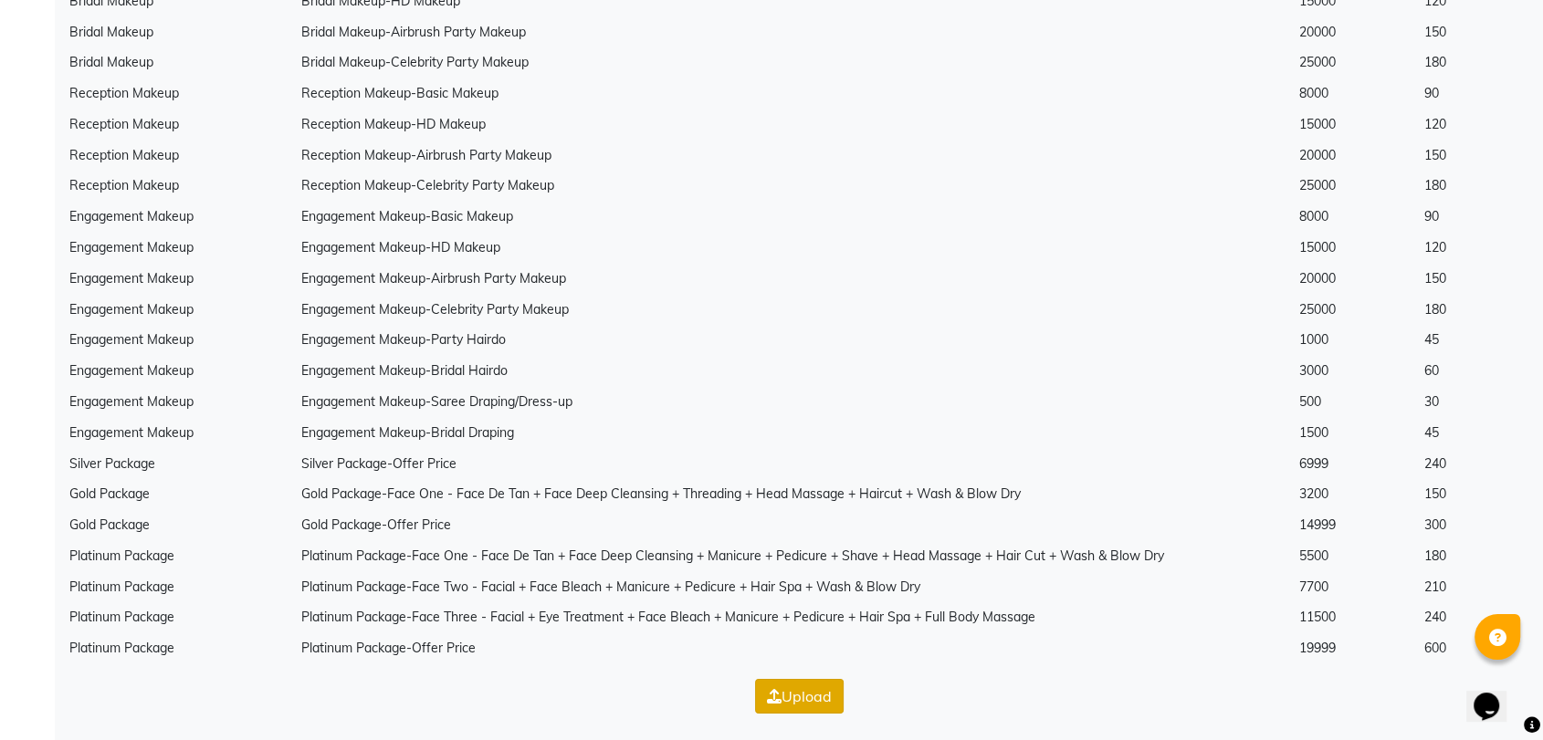
click at [803, 691] on button "Upload" at bounding box center [799, 696] width 89 height 35
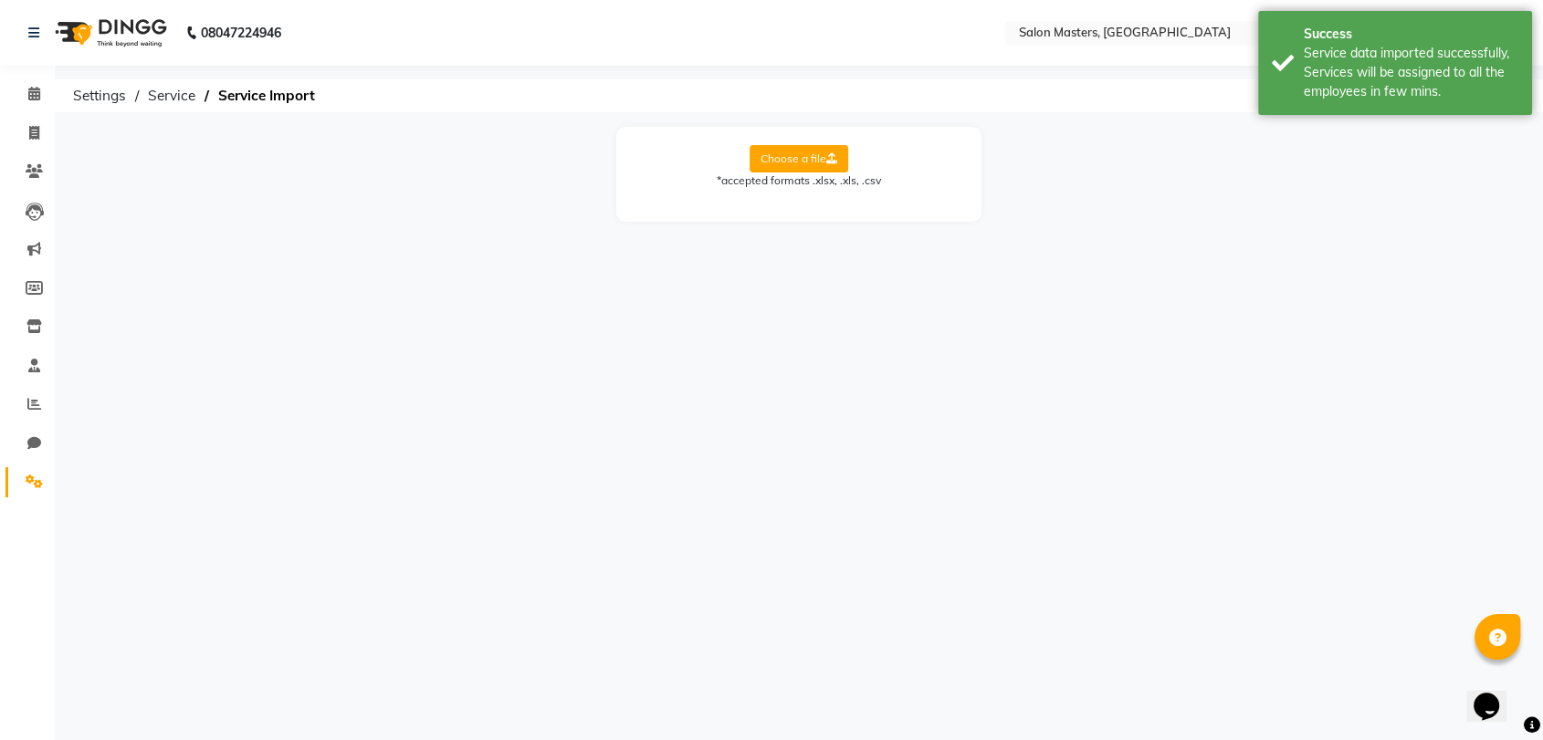
scroll to position [0, 0]
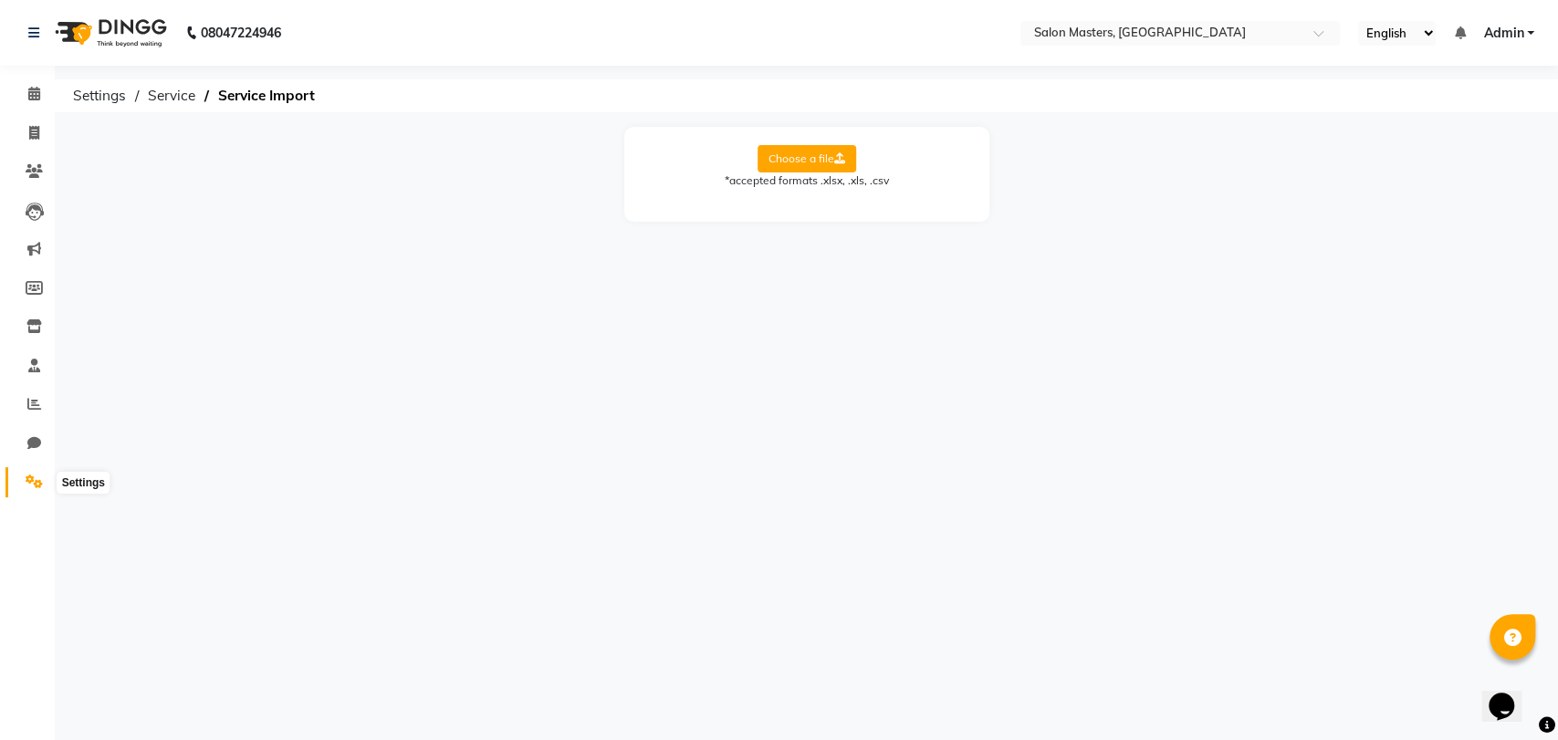
click at [32, 473] on span at bounding box center [34, 482] width 32 height 21
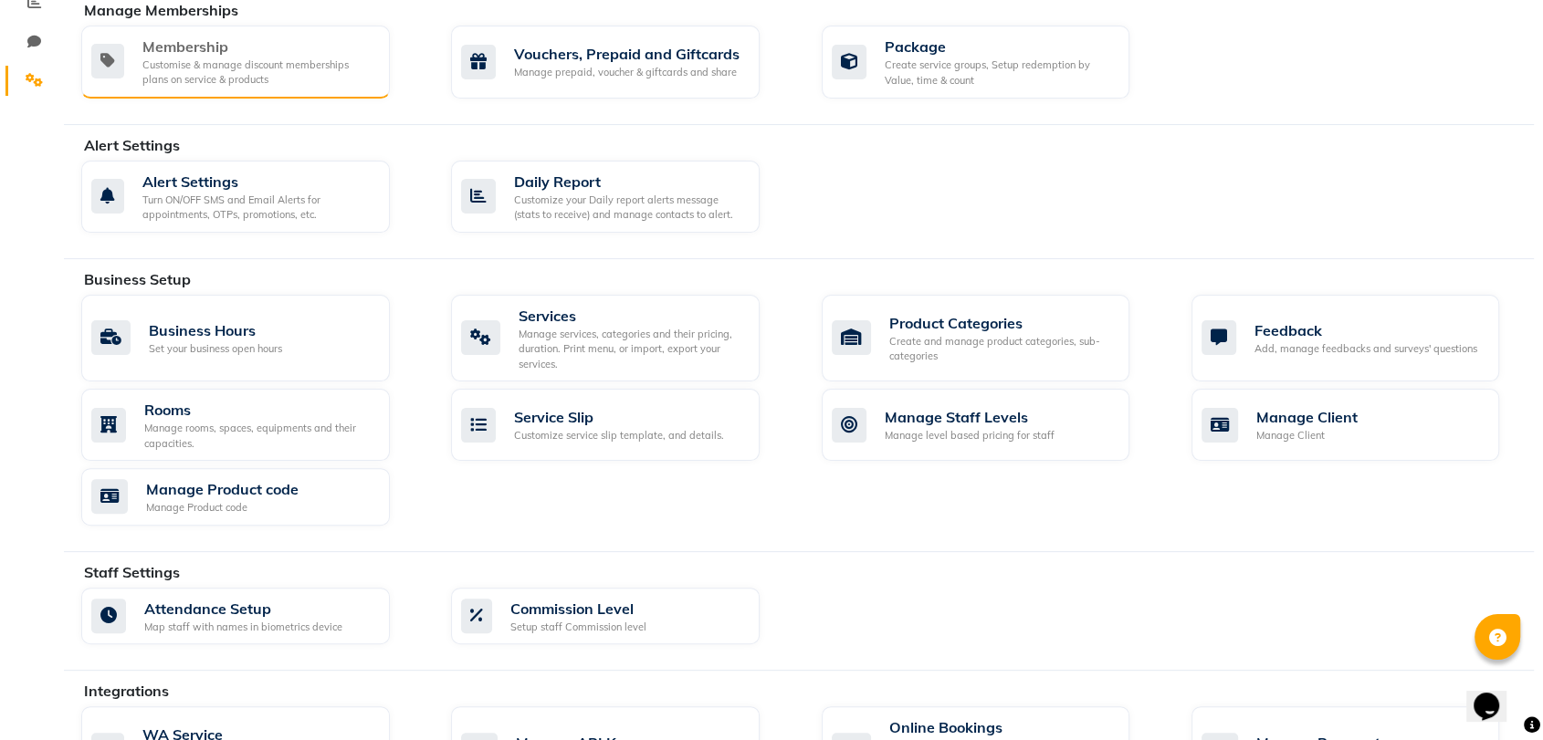
scroll to position [402, 0]
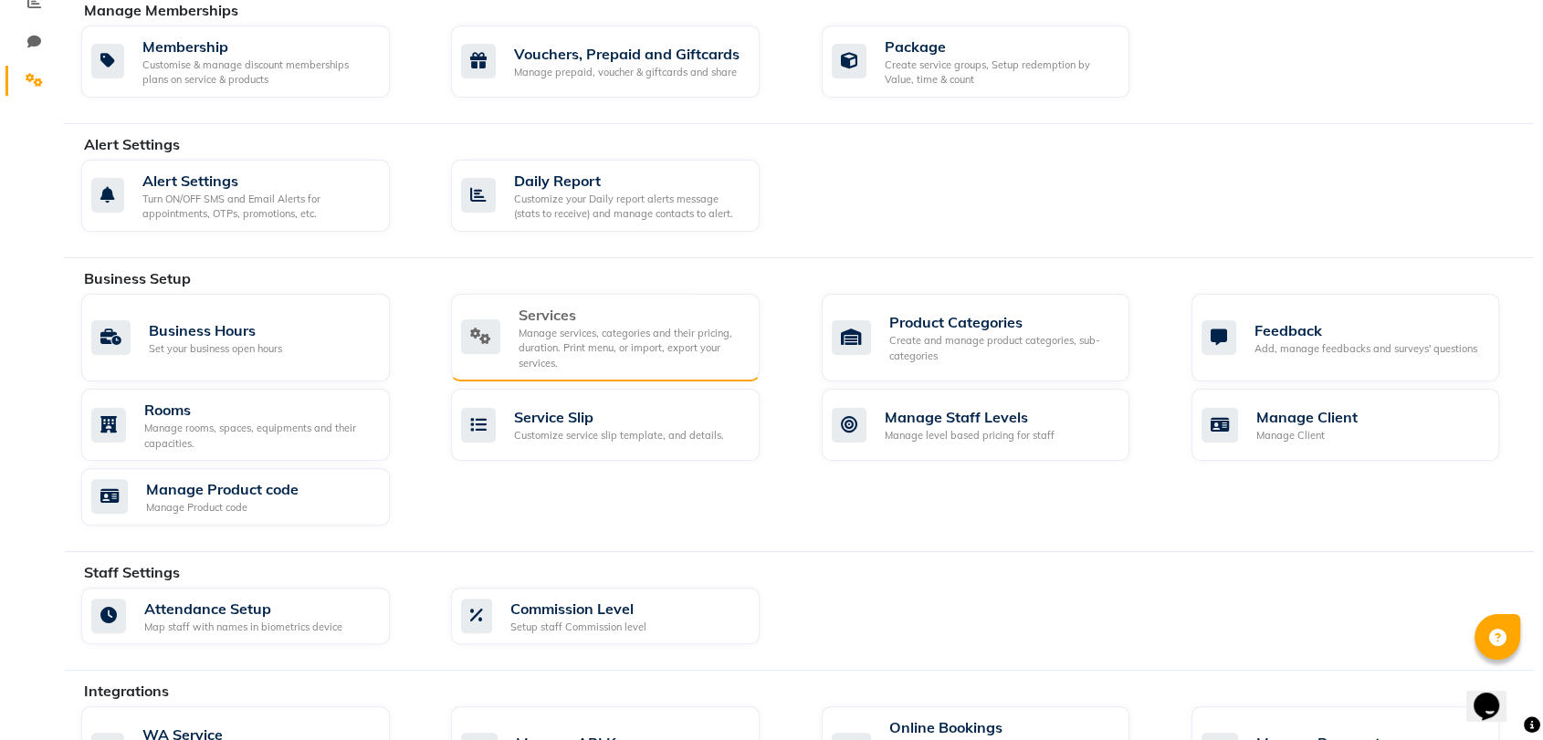
click at [535, 326] on div "Manage services, categories and their pricing, duration. Print menu, or import,…" at bounding box center [632, 349] width 226 height 46
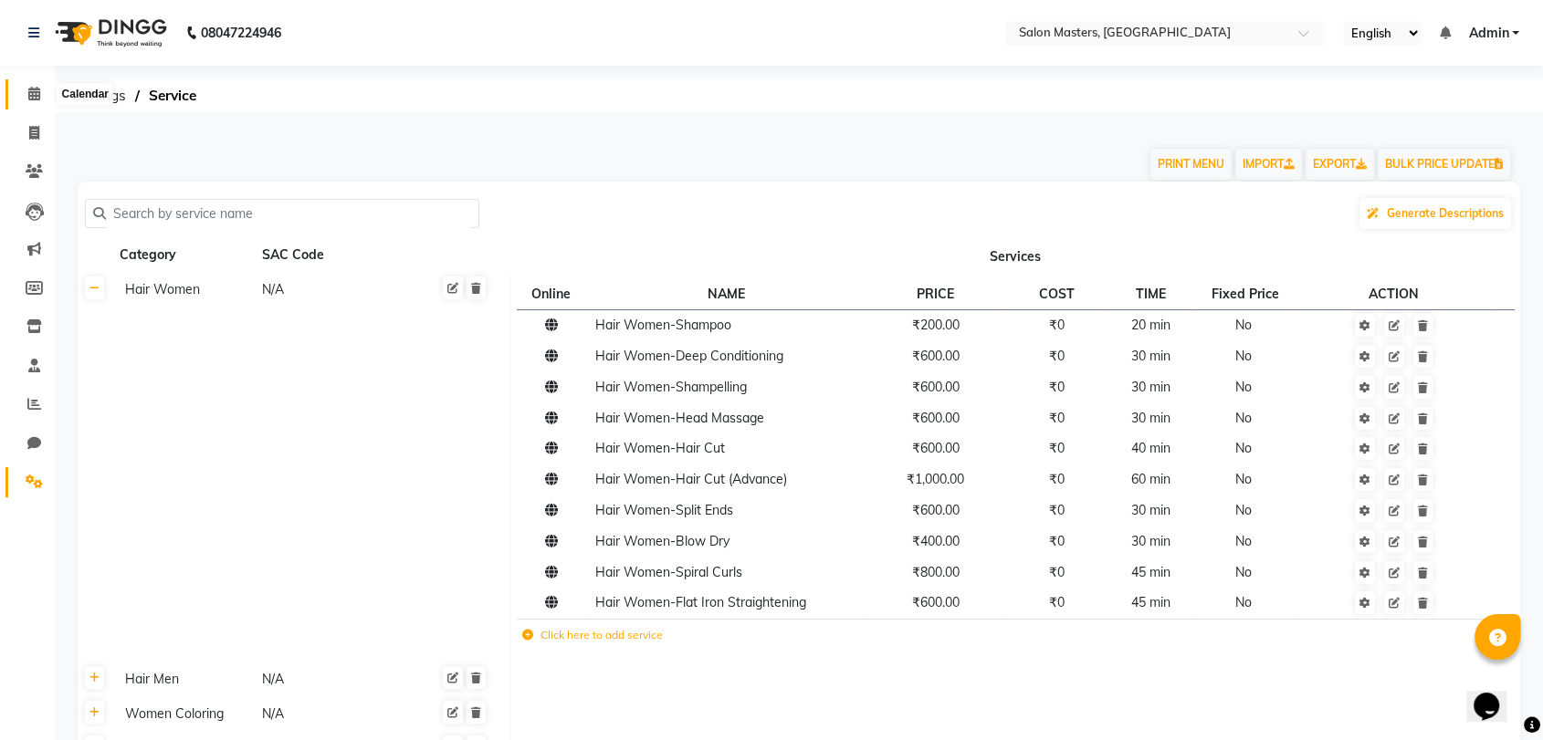
click at [28, 90] on icon at bounding box center [34, 94] width 12 height 14
